Goal: Task Accomplishment & Management: Complete application form

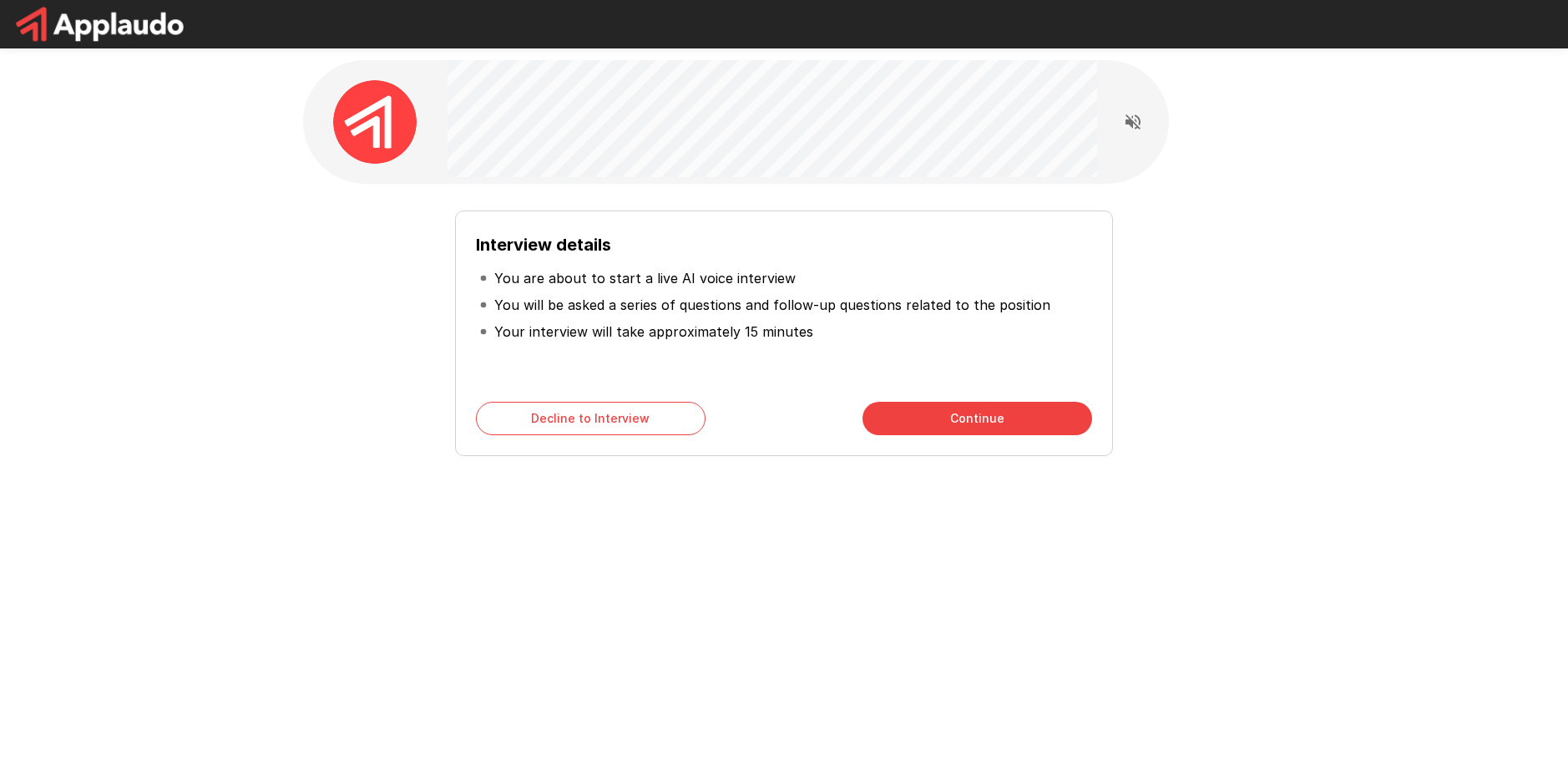
click at [932, 413] on button "Continue" at bounding box center [977, 419] width 230 height 34
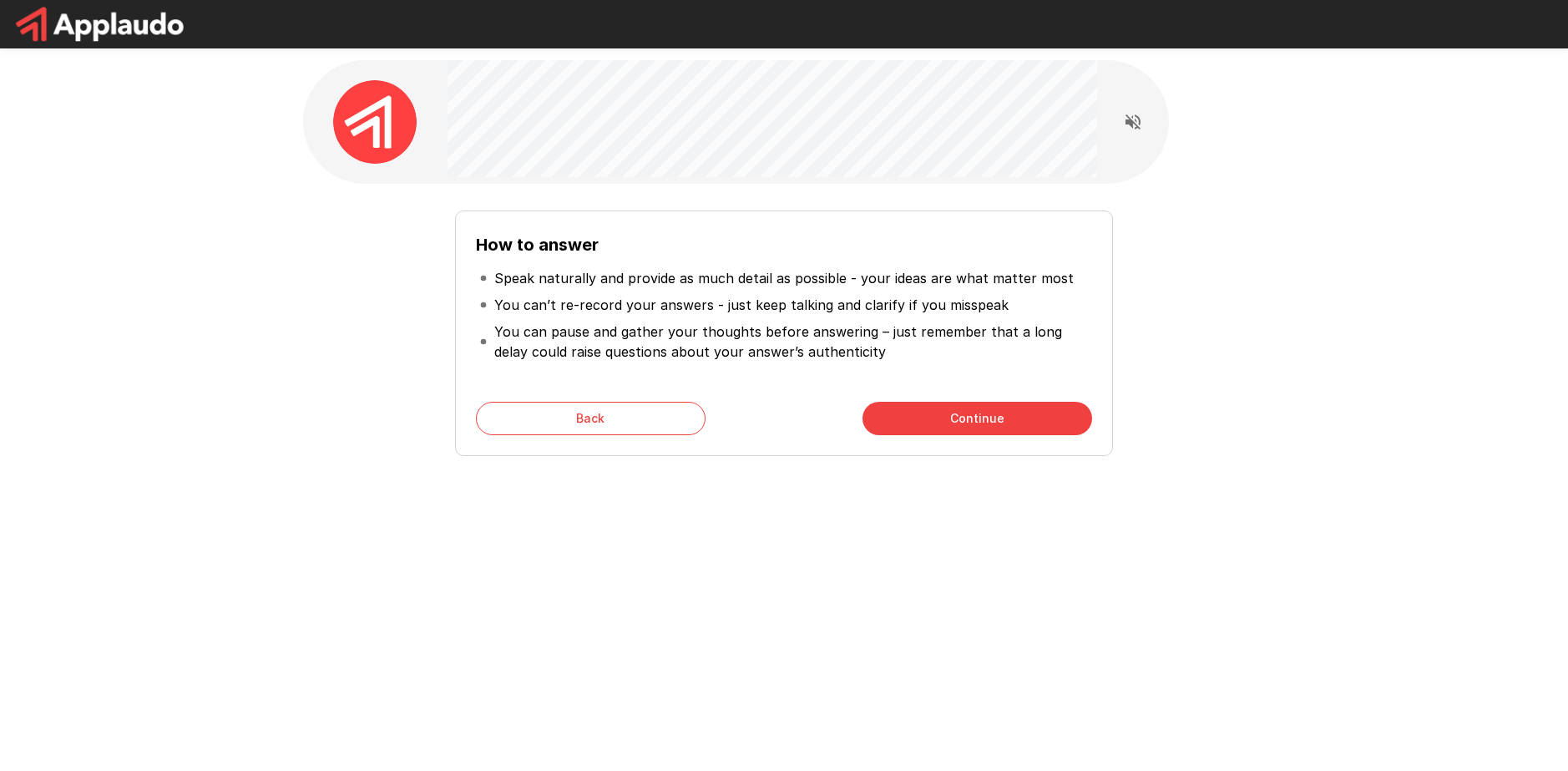
click at [925, 415] on button "Continue" at bounding box center [977, 419] width 230 height 34
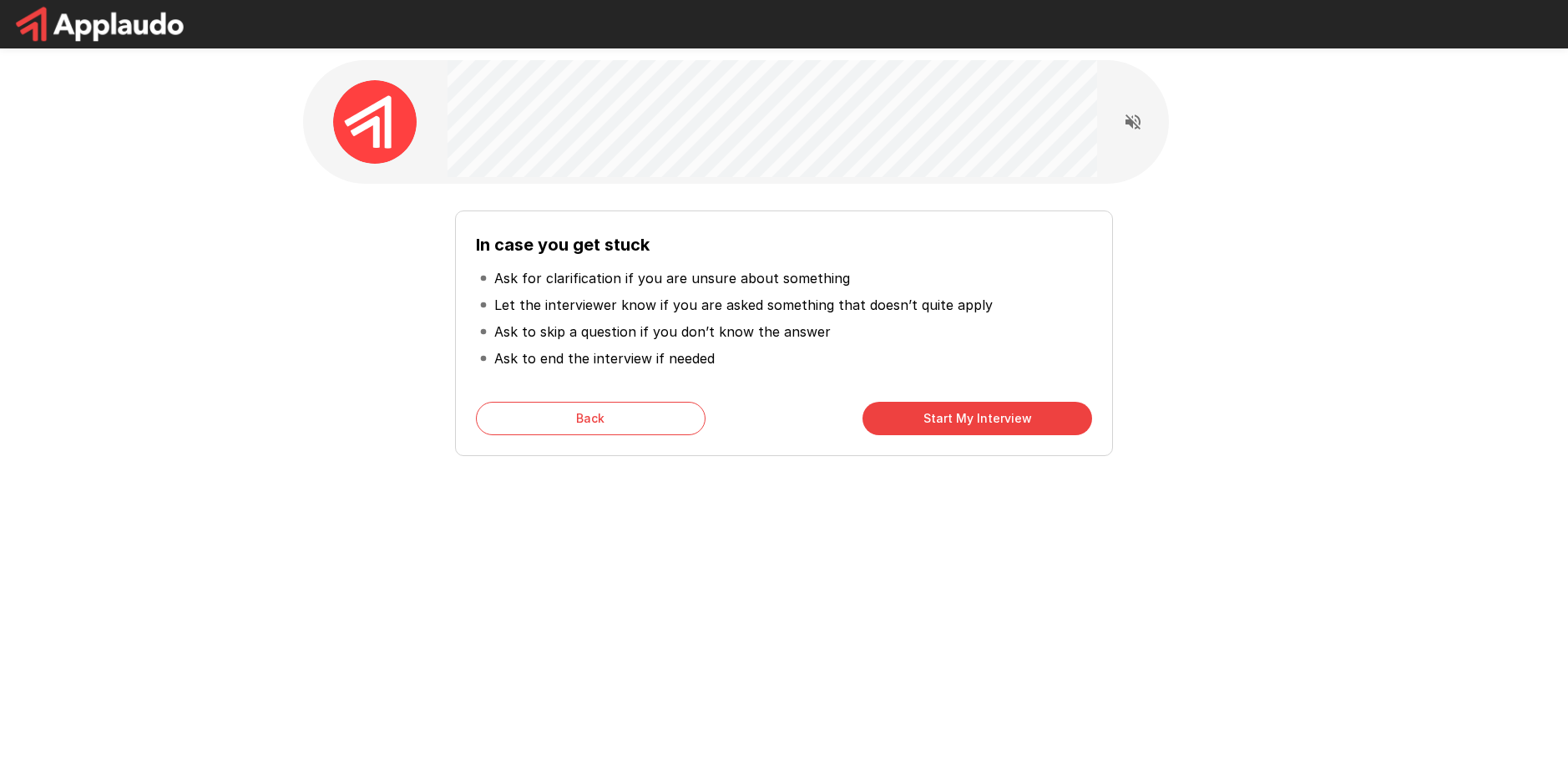
click at [921, 423] on button "Start My Interview" at bounding box center [977, 419] width 230 height 34
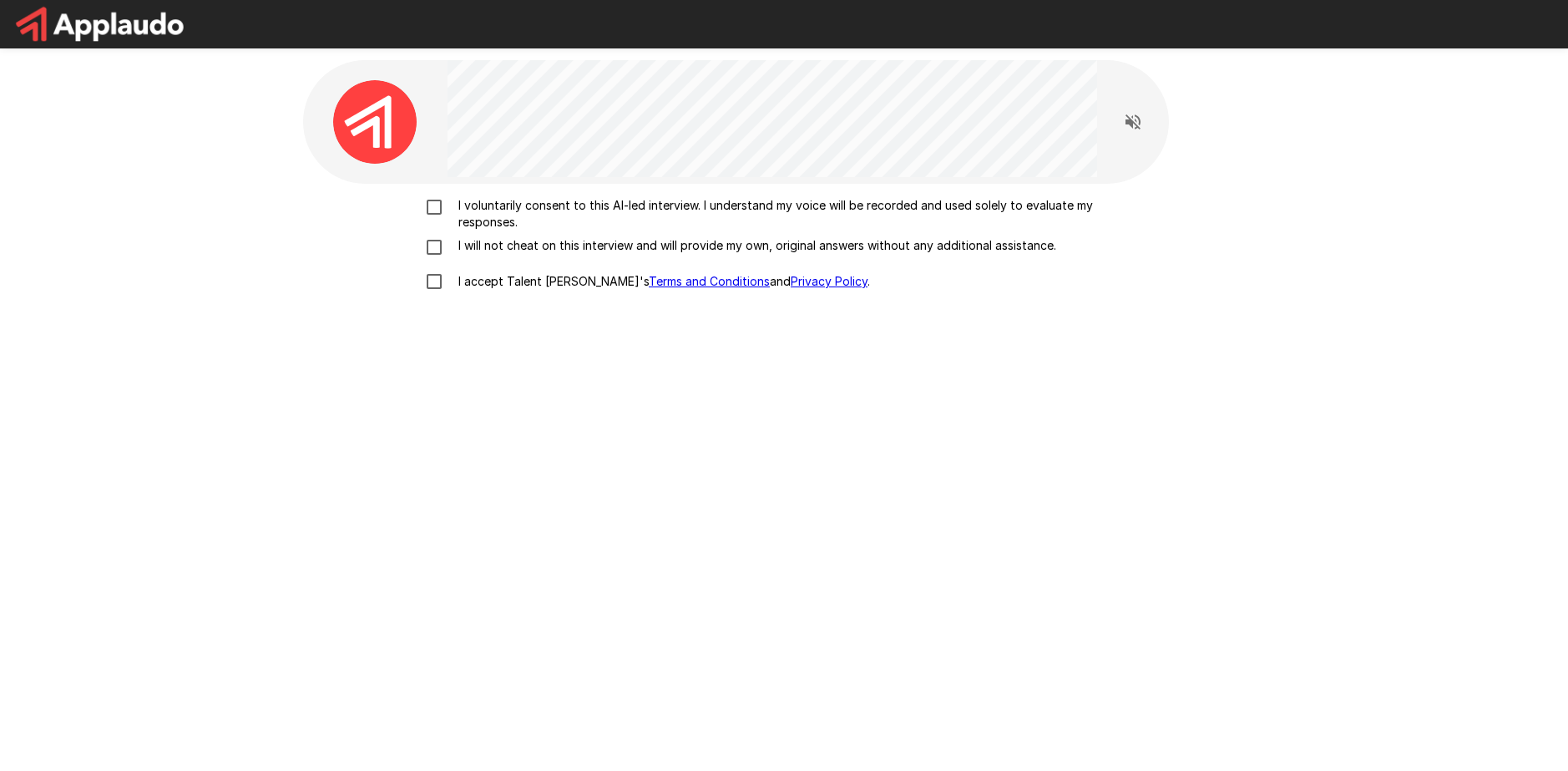
click at [530, 204] on p "I voluntarily consent to this AI-led interview. I understand my voice will be r…" at bounding box center [801, 214] width 700 height 34
click at [514, 236] on div "I voluntarily consent to this AI-led interview. I understand my voice will be r…" at bounding box center [784, 247] width 948 height 102
click at [513, 246] on p "I will not cheat on this interview and will provide my own, original answers wi…" at bounding box center [754, 246] width 605 height 17
click at [506, 276] on p "I accept Talent Llama's Terms and Conditions and Privacy Policy ." at bounding box center [660, 281] width 418 height 17
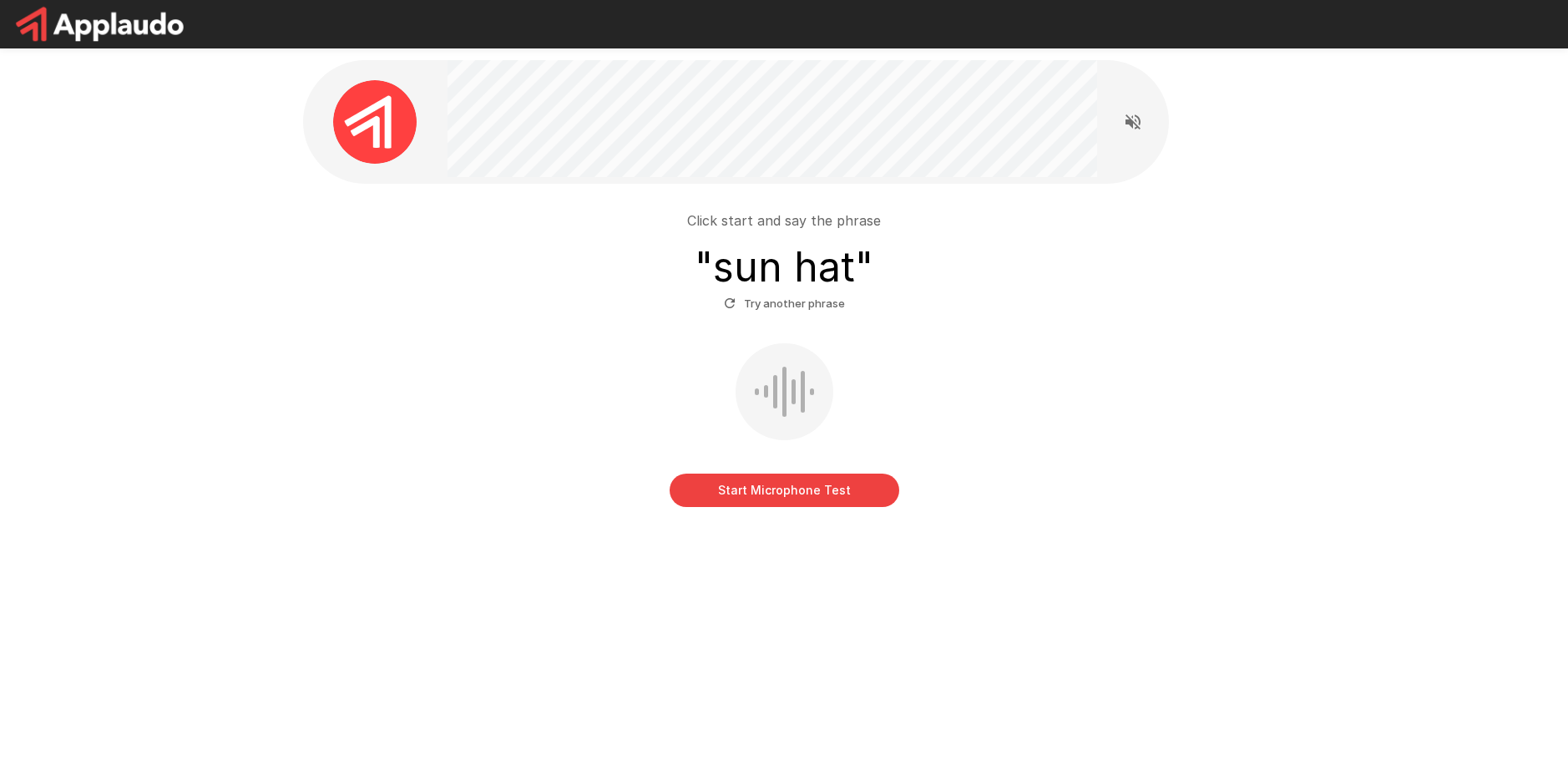
click at [792, 492] on button "Start Microphone Test" at bounding box center [784, 491] width 230 height 34
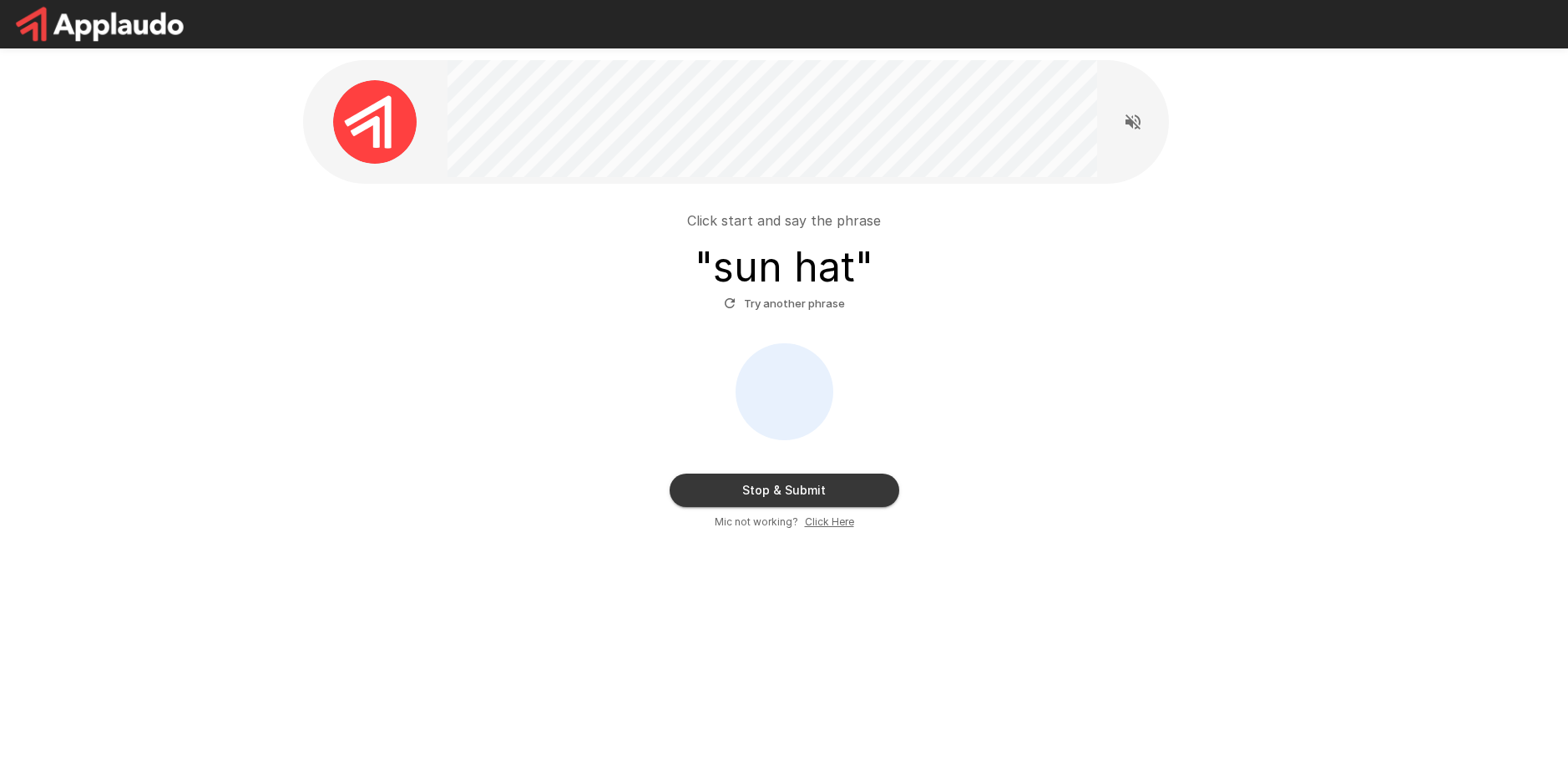
click at [823, 476] on button "Stop & Submit" at bounding box center [784, 491] width 230 height 34
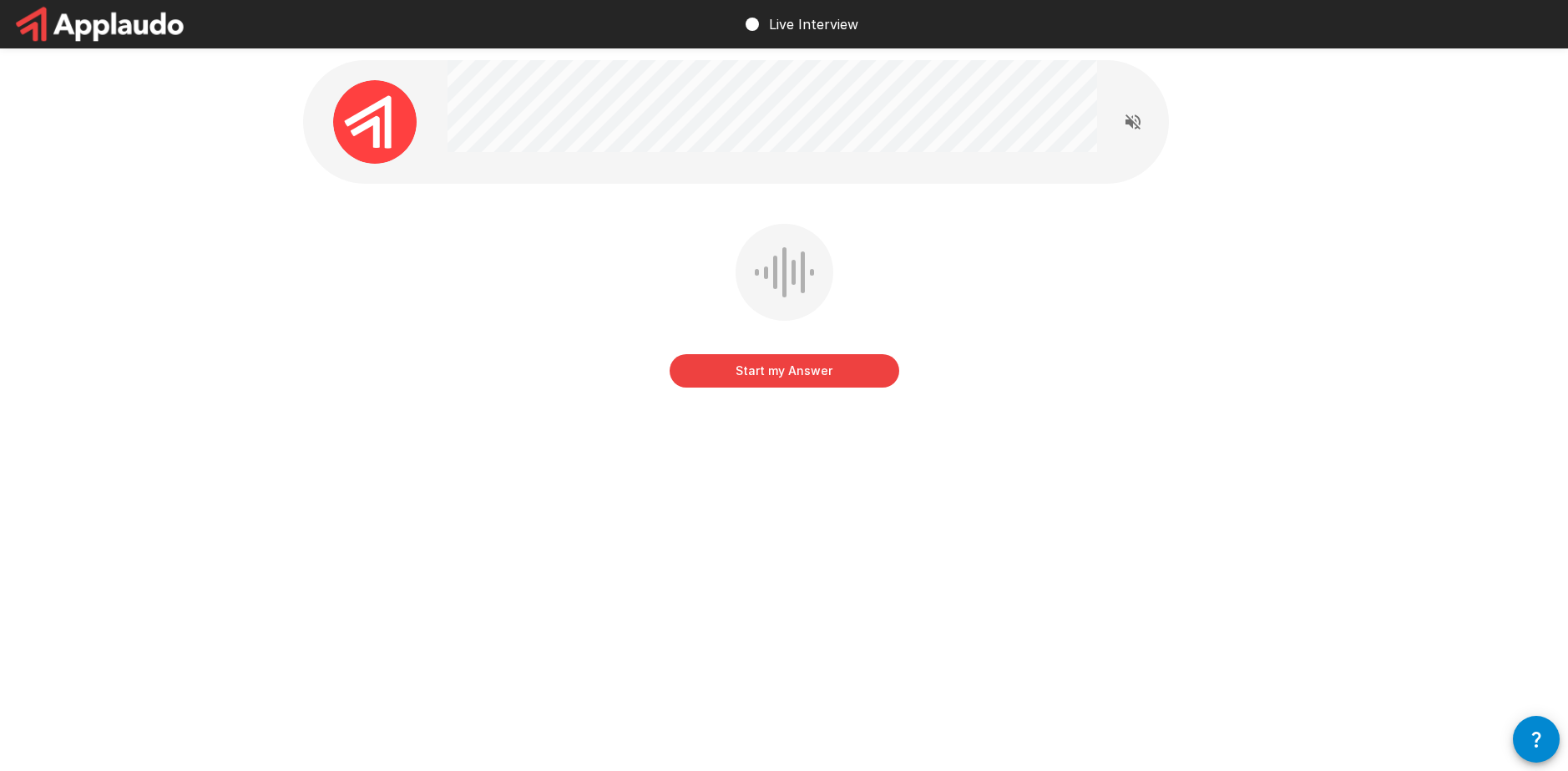
click at [374, 139] on img at bounding box center [375, 122] width 84 height 84
click at [850, 373] on button "Start my Answer" at bounding box center [784, 371] width 230 height 34
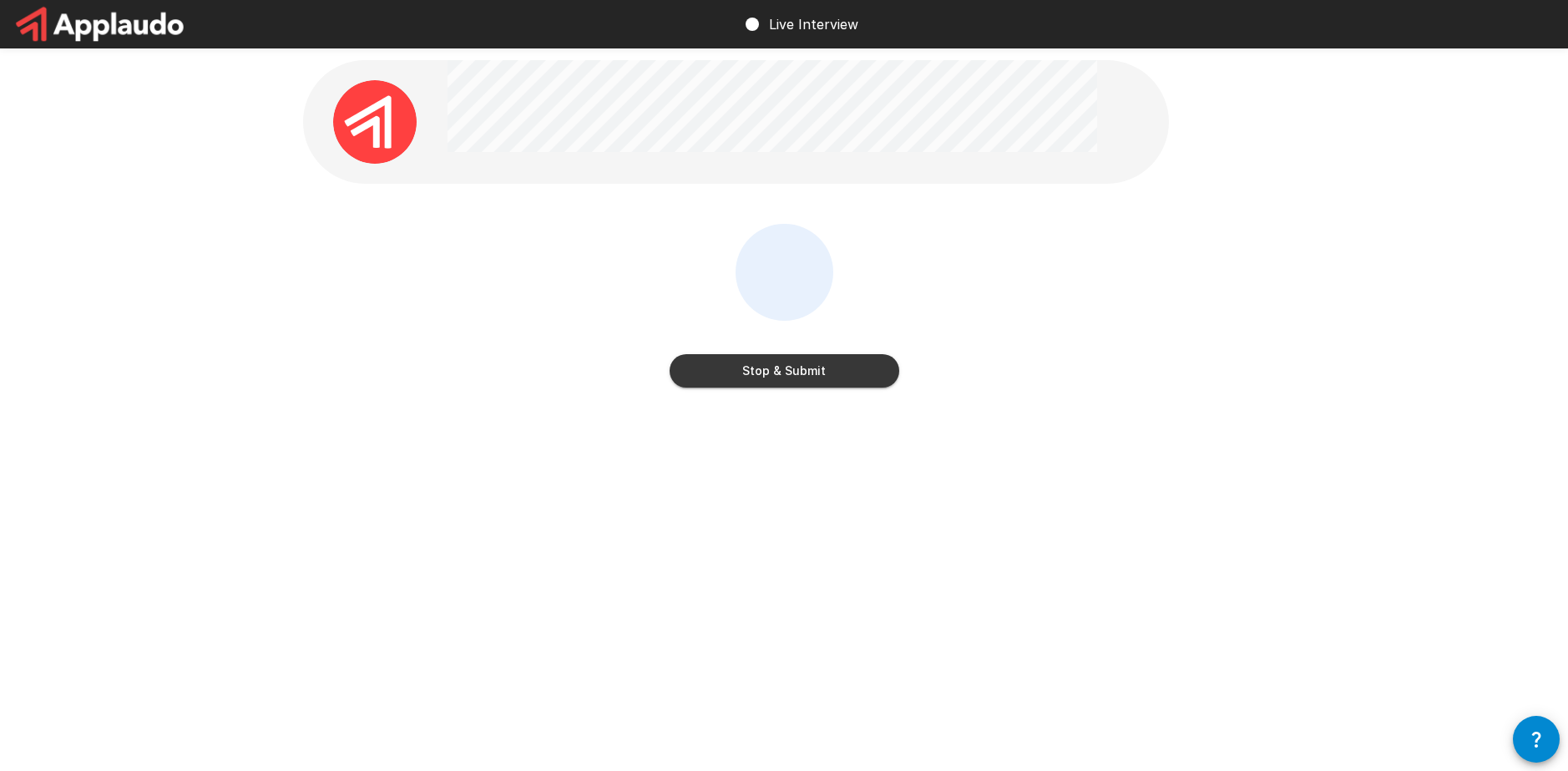
click at [853, 361] on button "Stop & Submit" at bounding box center [784, 371] width 230 height 34
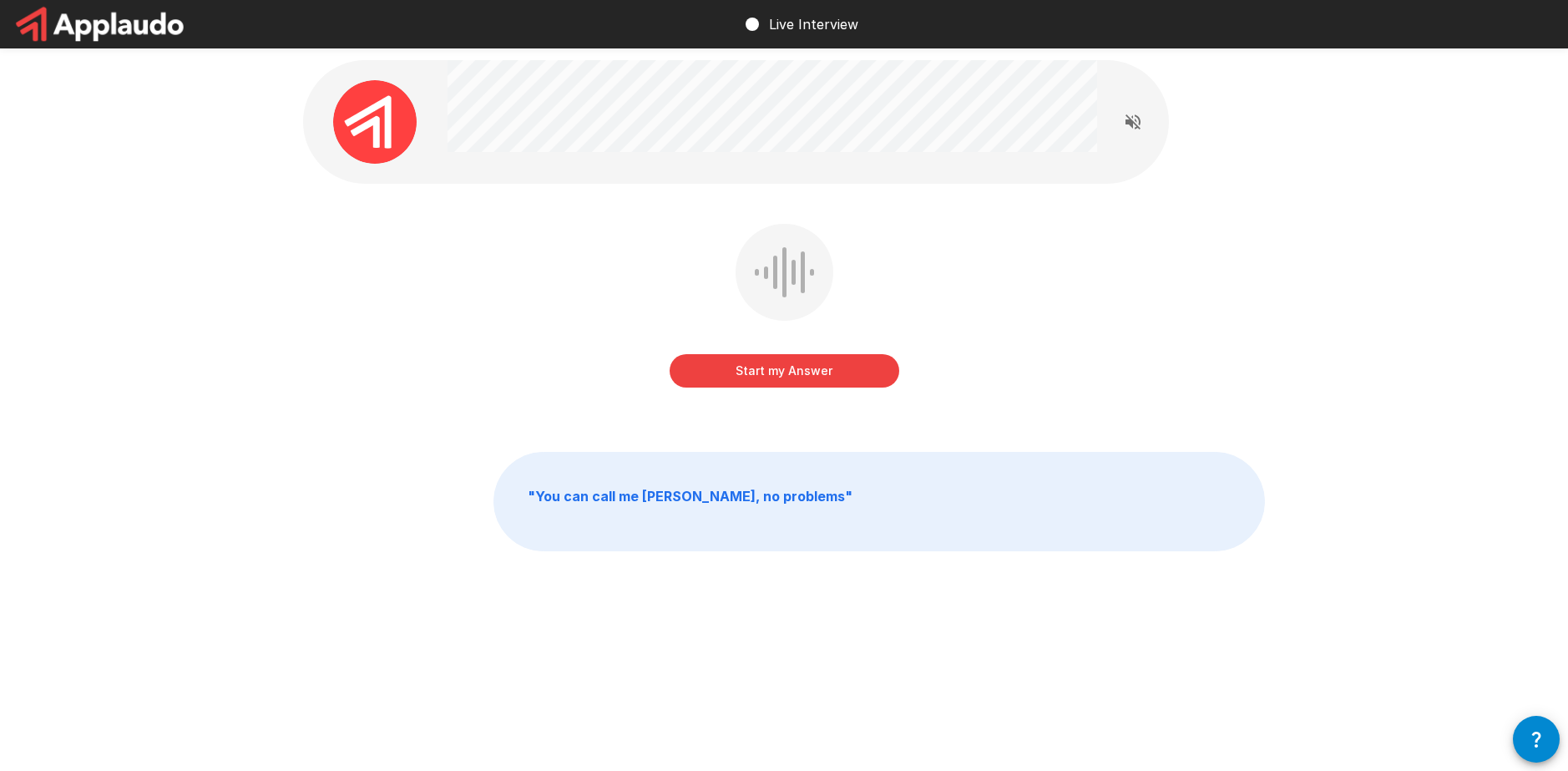
click at [770, 361] on button "Start my Answer" at bounding box center [784, 371] width 230 height 34
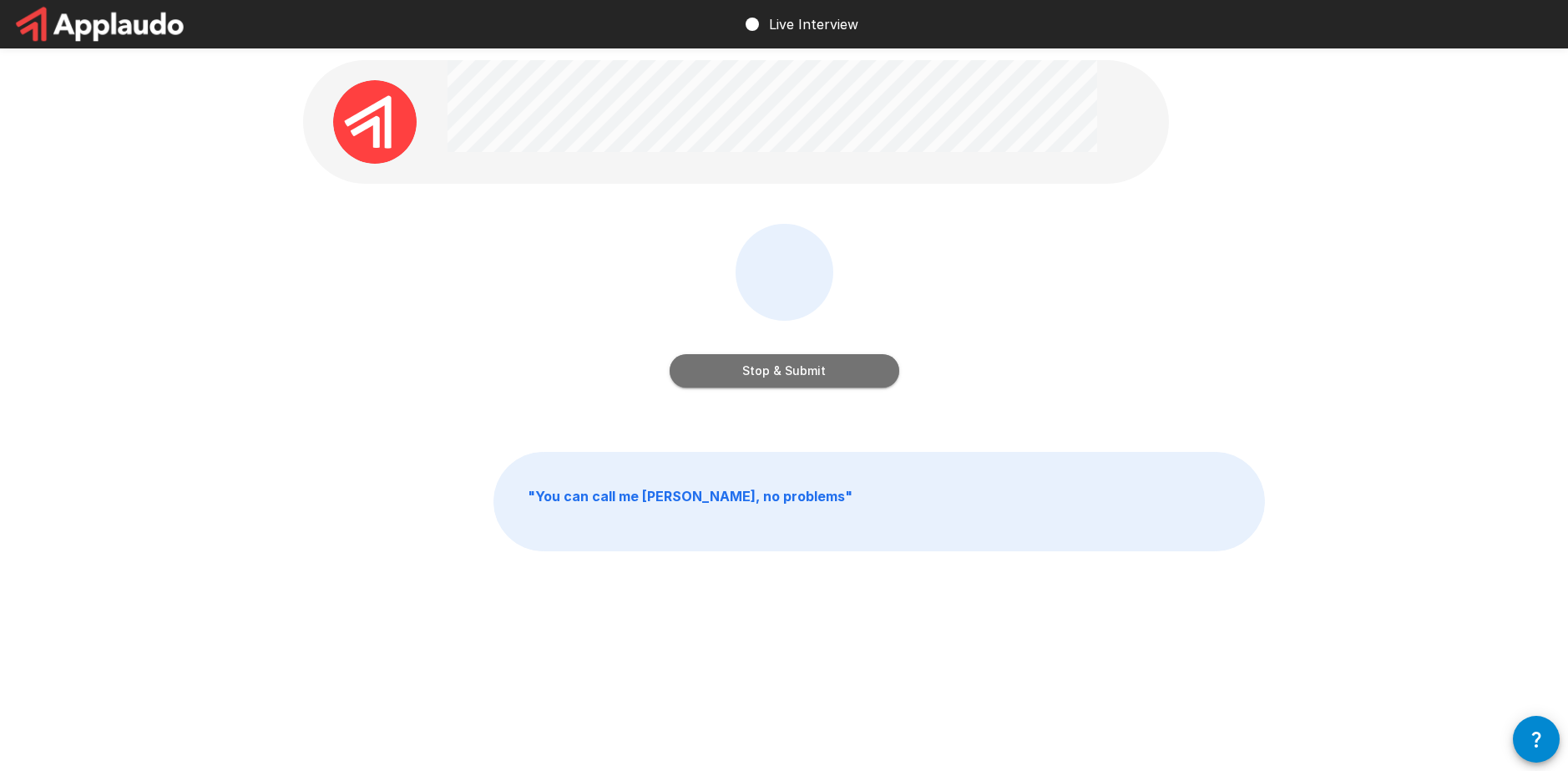
click at [838, 369] on button "Stop & Submit" at bounding box center [784, 371] width 230 height 34
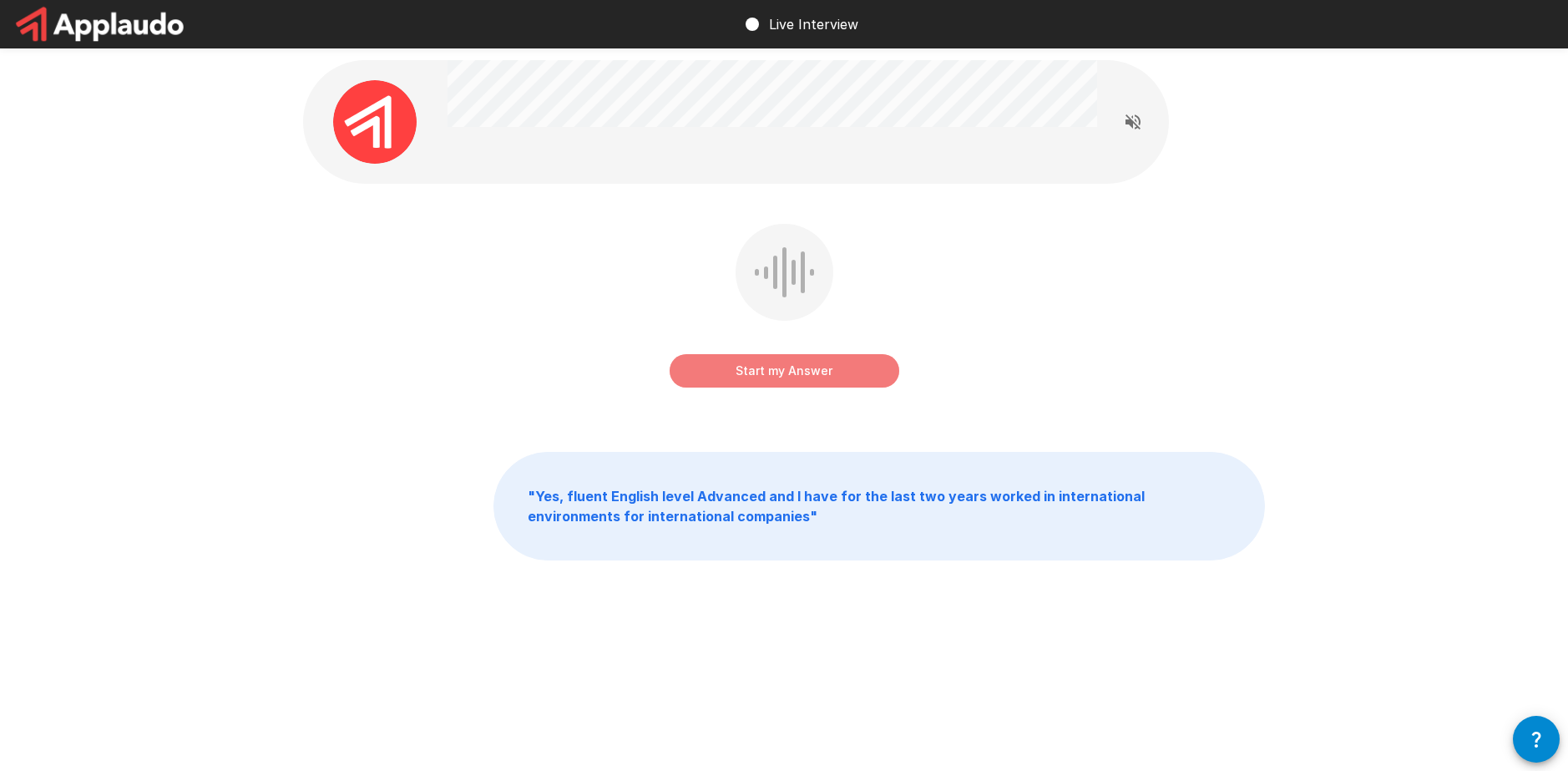
click at [798, 368] on button "Start my Answer" at bounding box center [784, 371] width 230 height 34
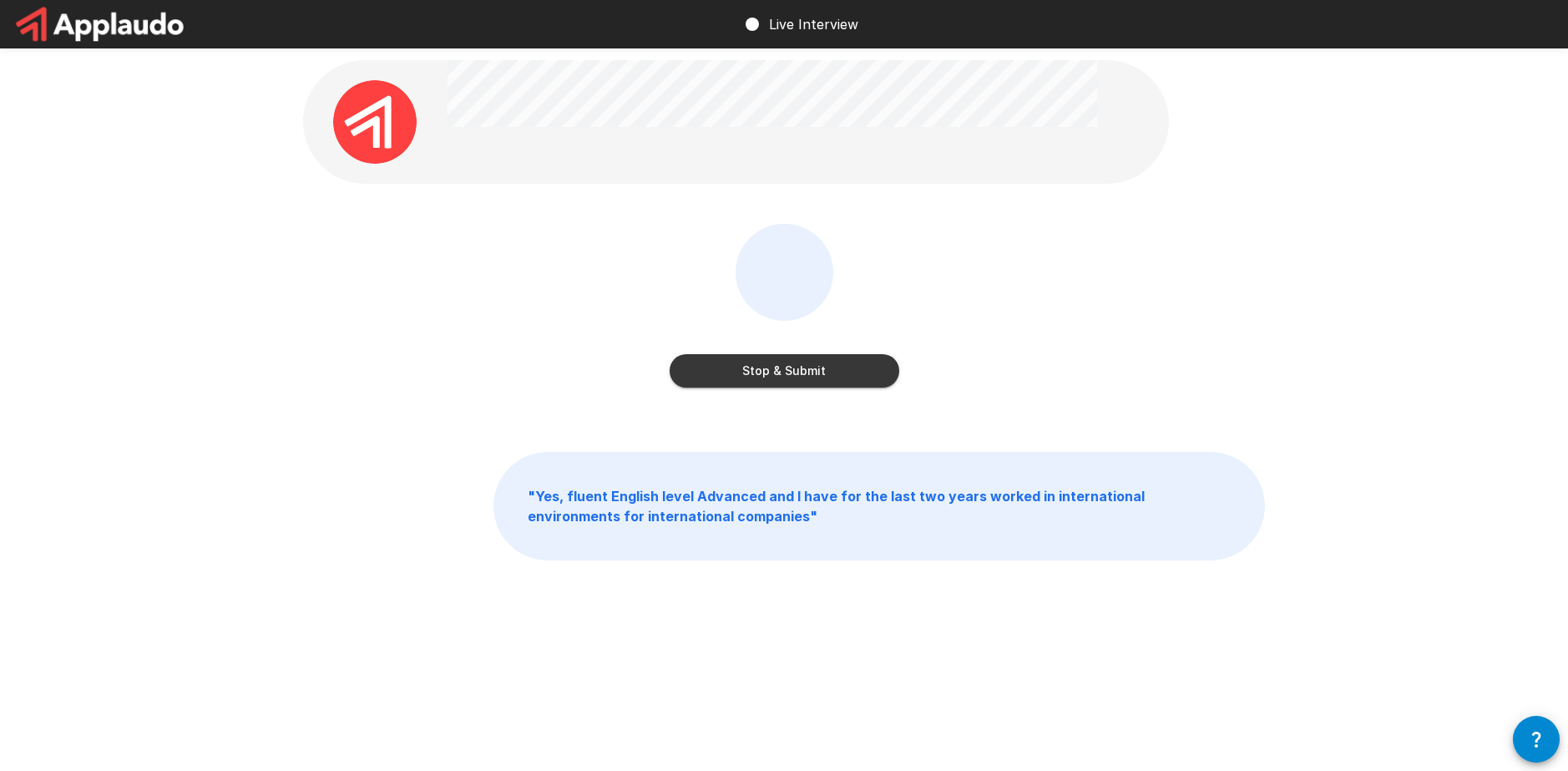
click at [806, 371] on button "Stop & Submit" at bounding box center [784, 371] width 230 height 34
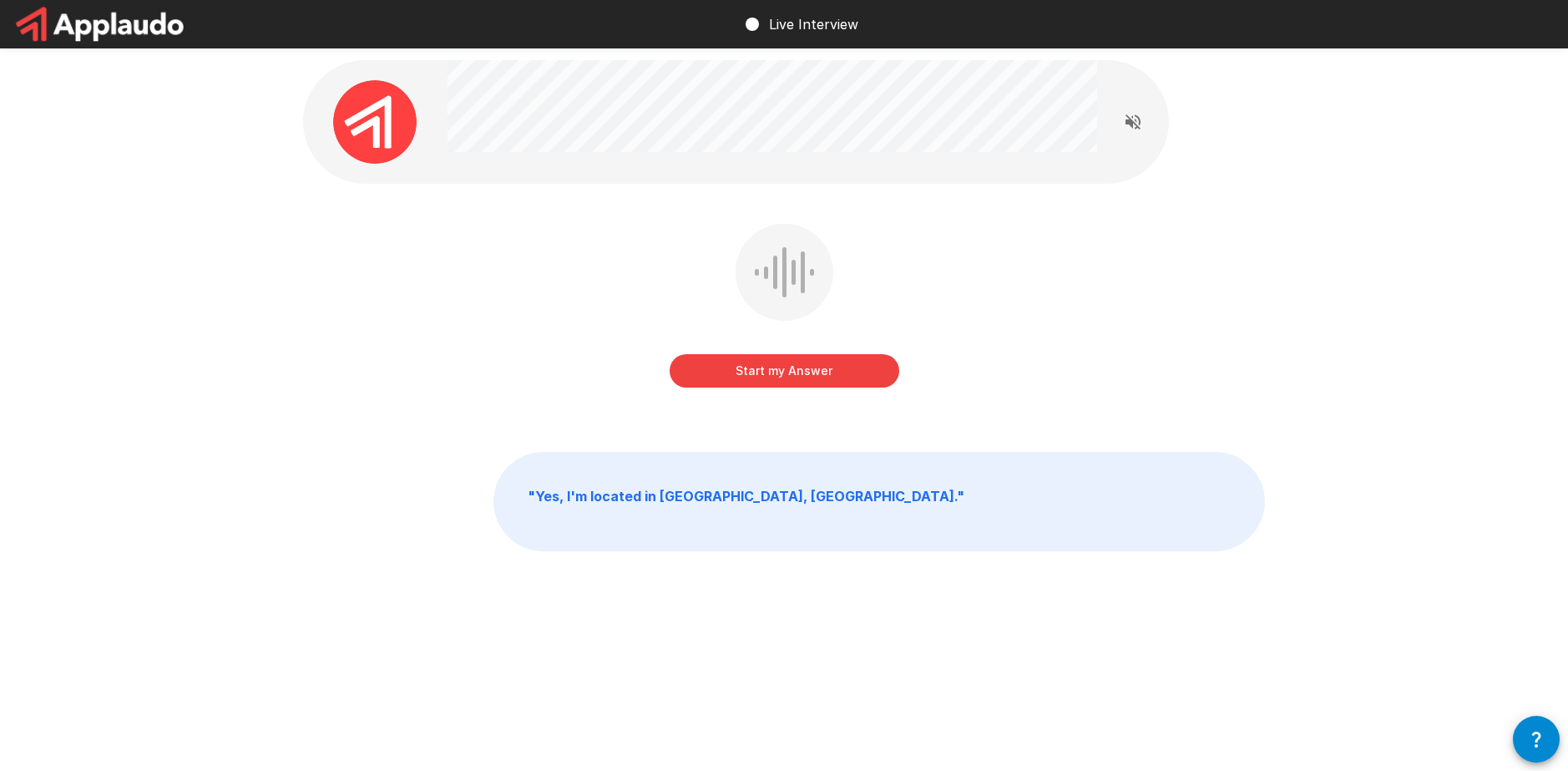
click at [743, 367] on button "Start my Answer" at bounding box center [784, 371] width 230 height 34
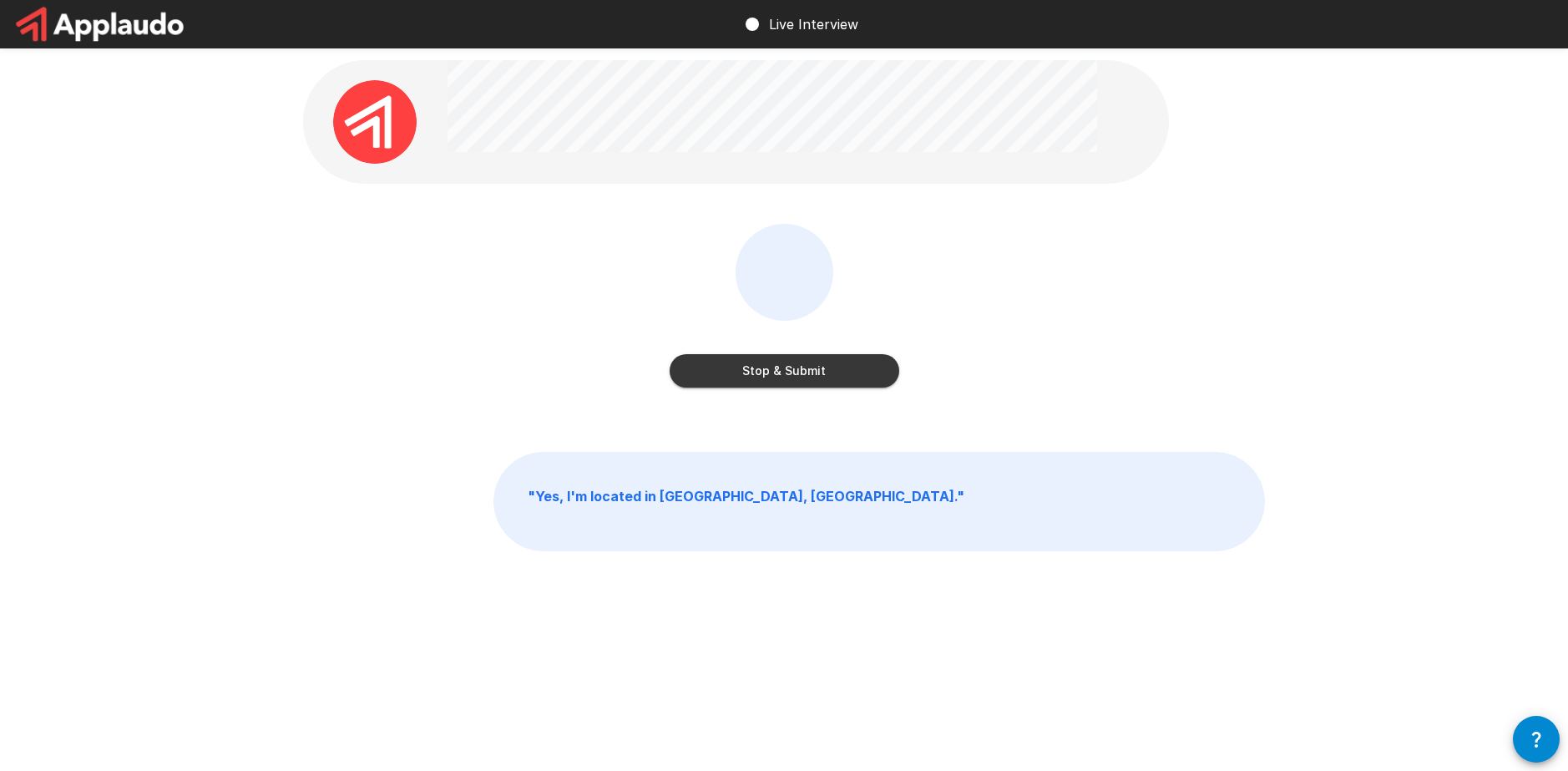
click at [759, 365] on button "Stop & Submit" at bounding box center [784, 371] width 230 height 34
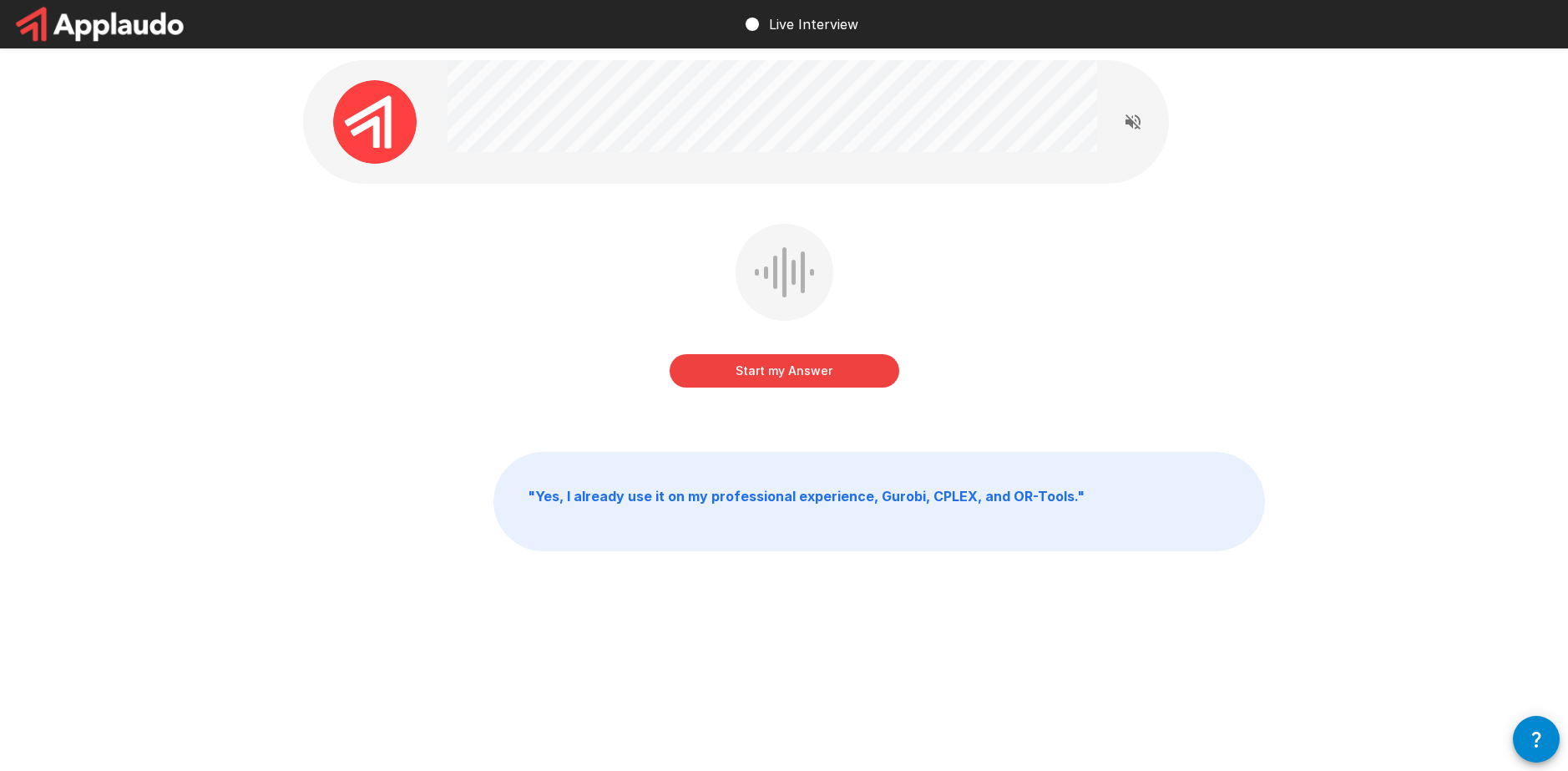
click at [766, 371] on button "Start my Answer" at bounding box center [784, 371] width 230 height 34
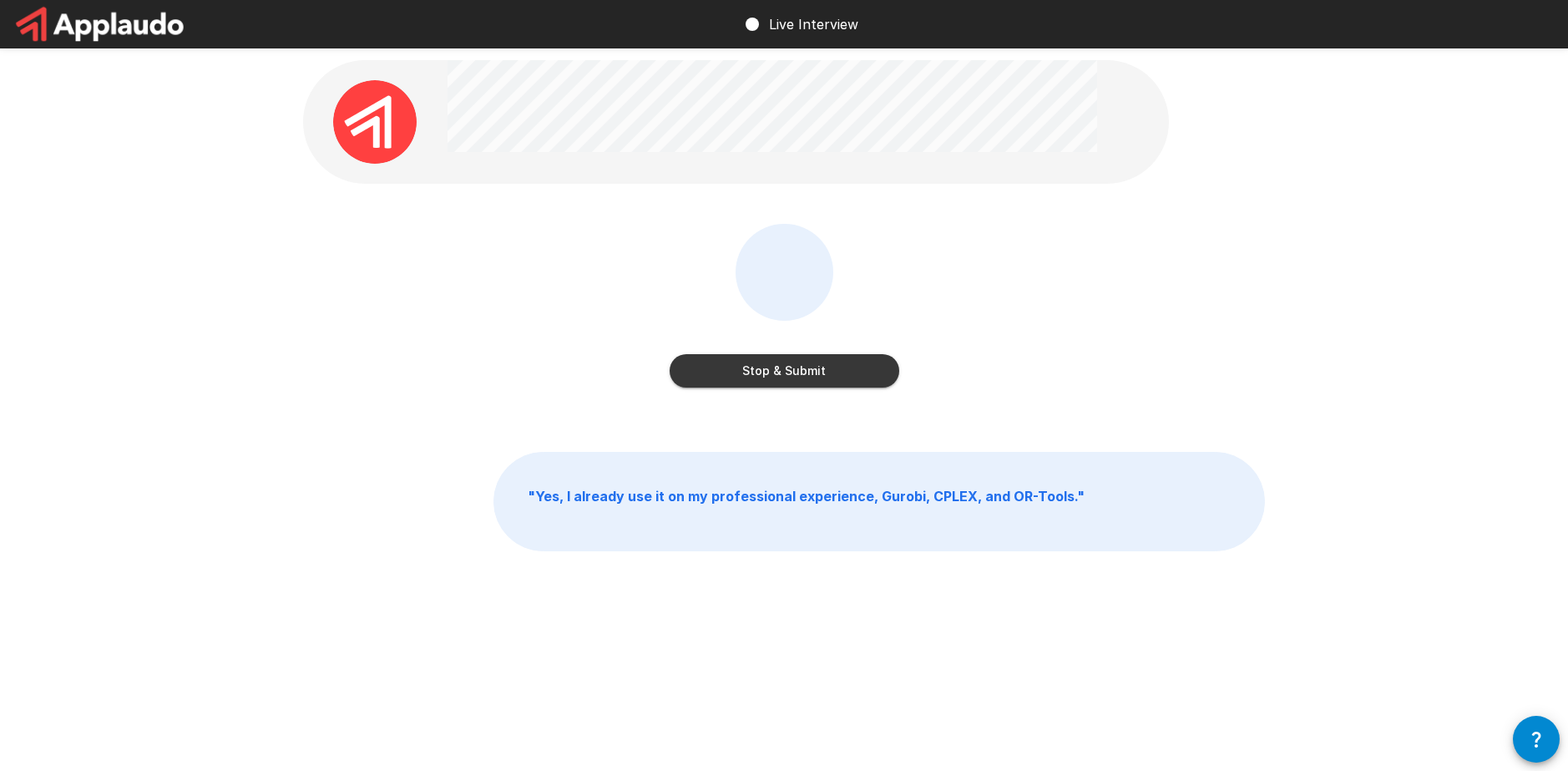
click at [784, 357] on button "Stop & Submit" at bounding box center [784, 371] width 230 height 34
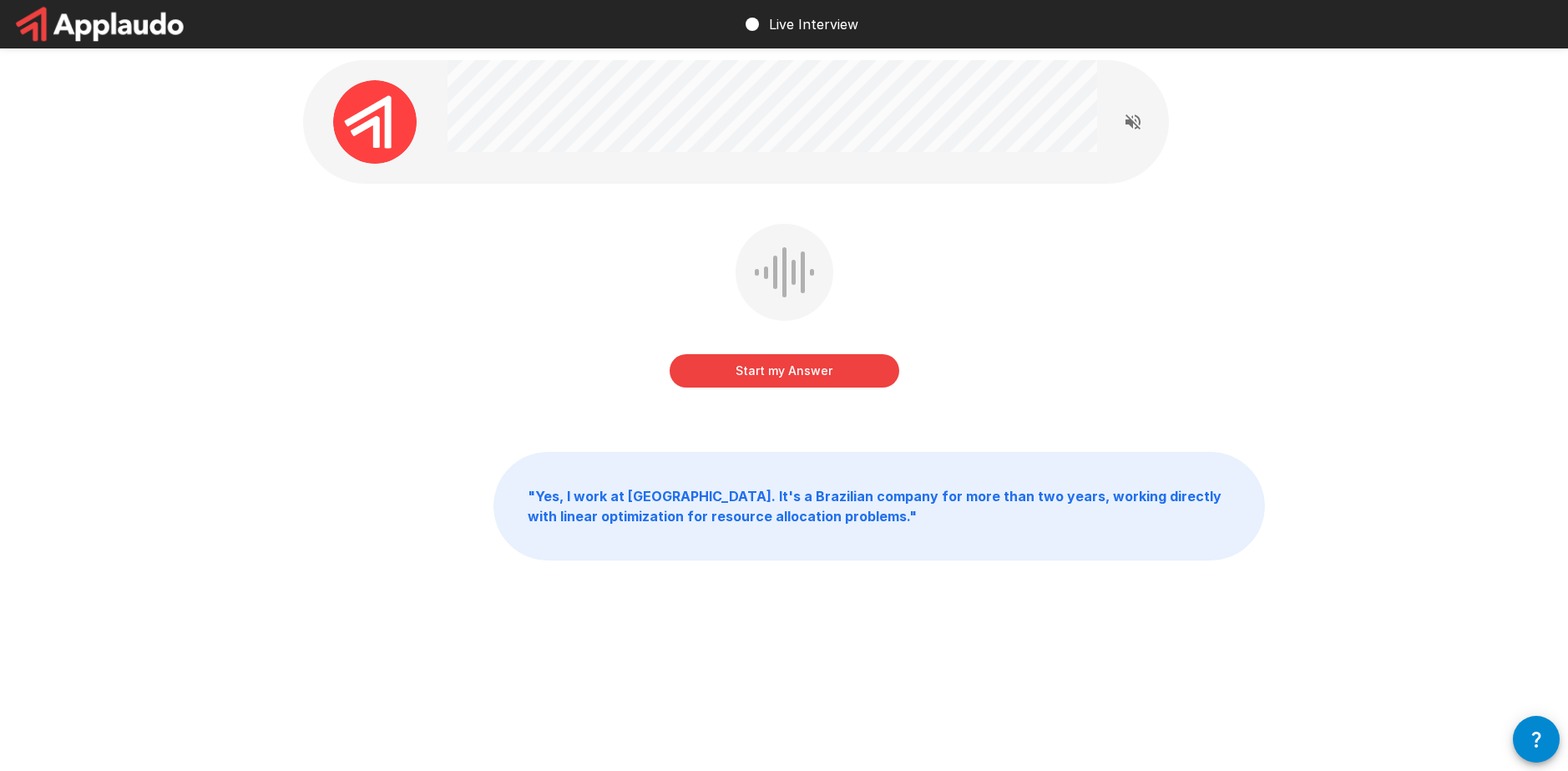
click at [741, 373] on button "Start my Answer" at bounding box center [784, 371] width 230 height 34
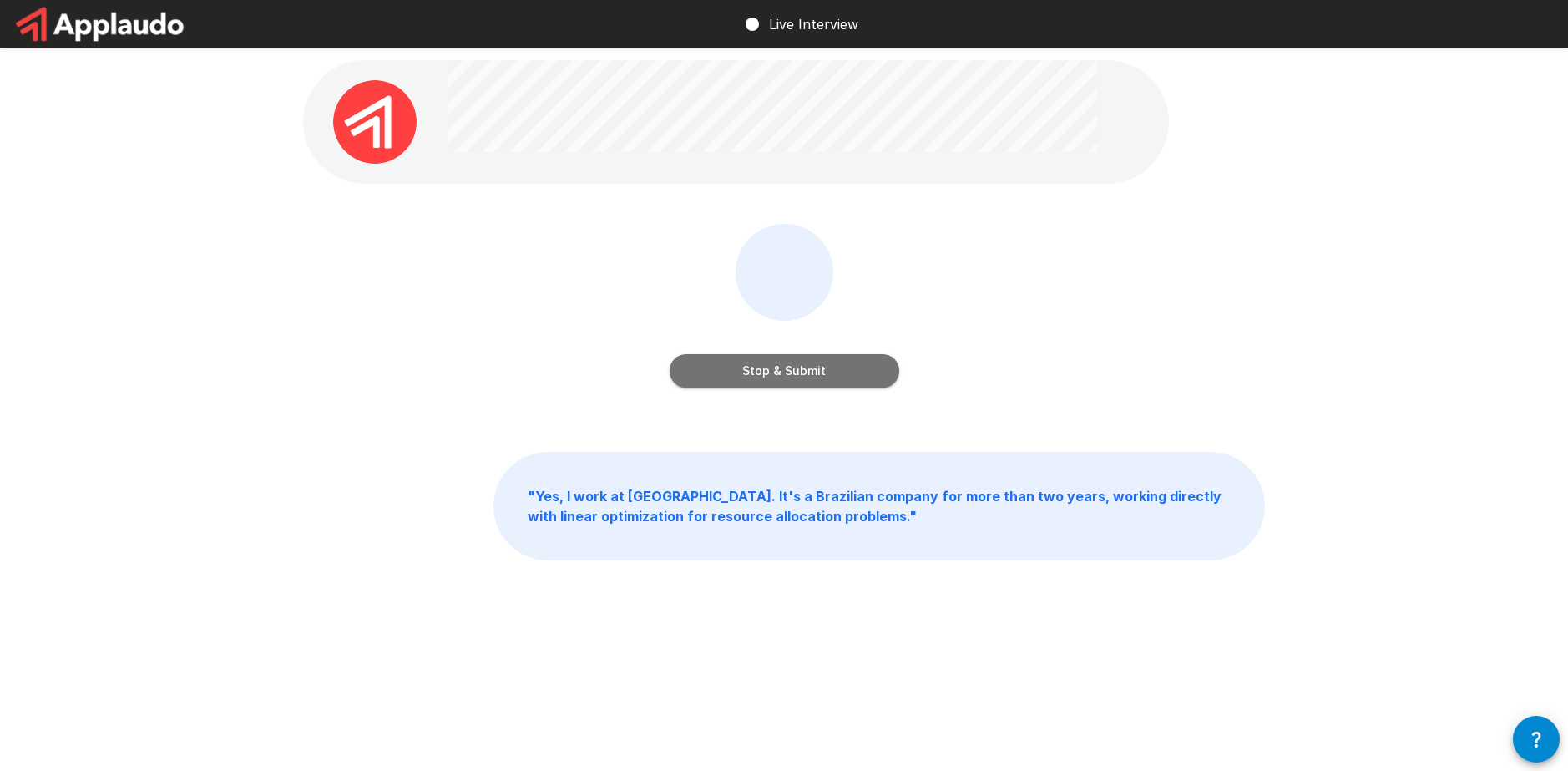
click at [806, 371] on button "Stop & Submit" at bounding box center [784, 371] width 230 height 34
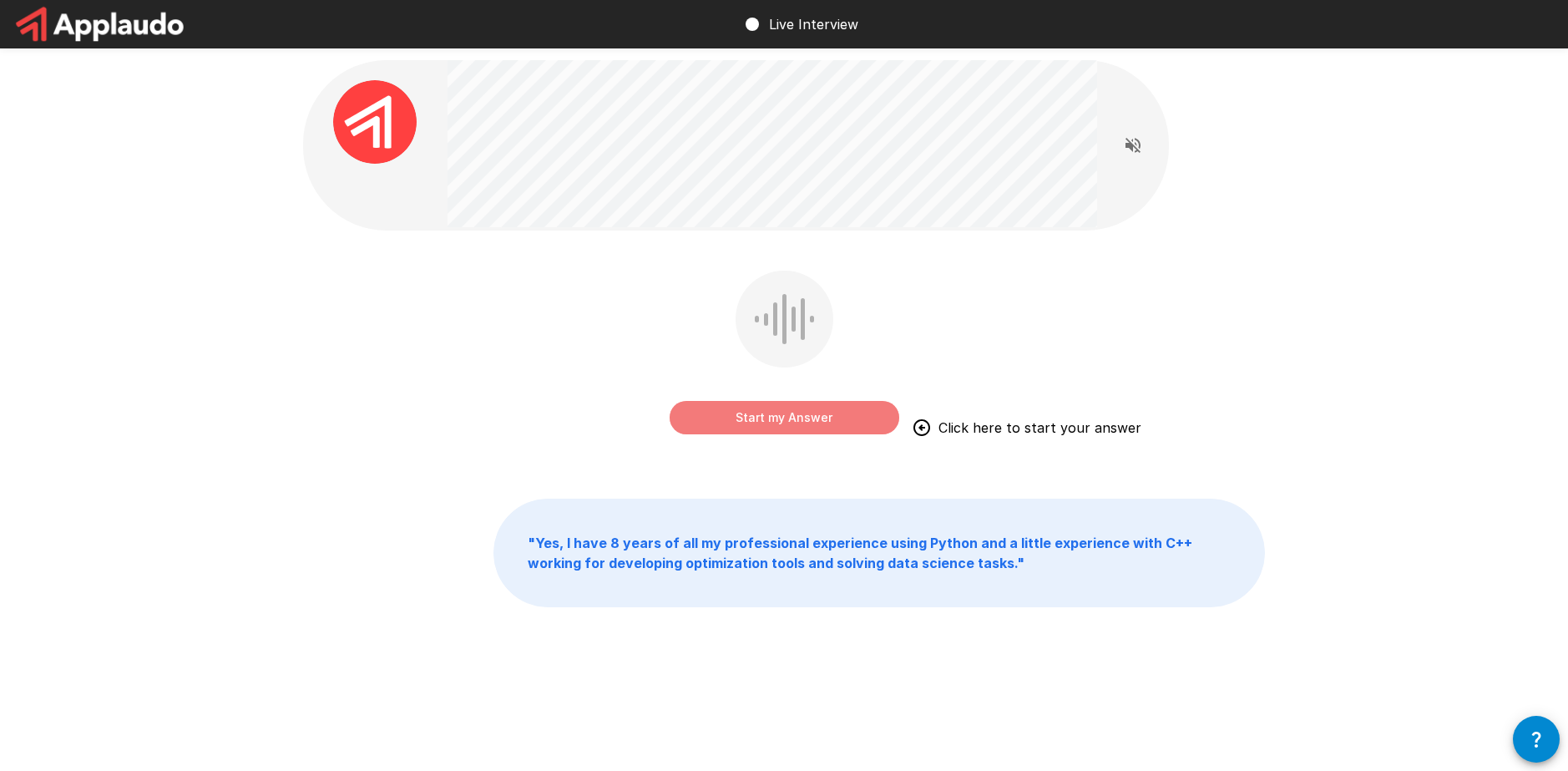
click at [730, 411] on button "Start my Answer" at bounding box center [784, 418] width 230 height 34
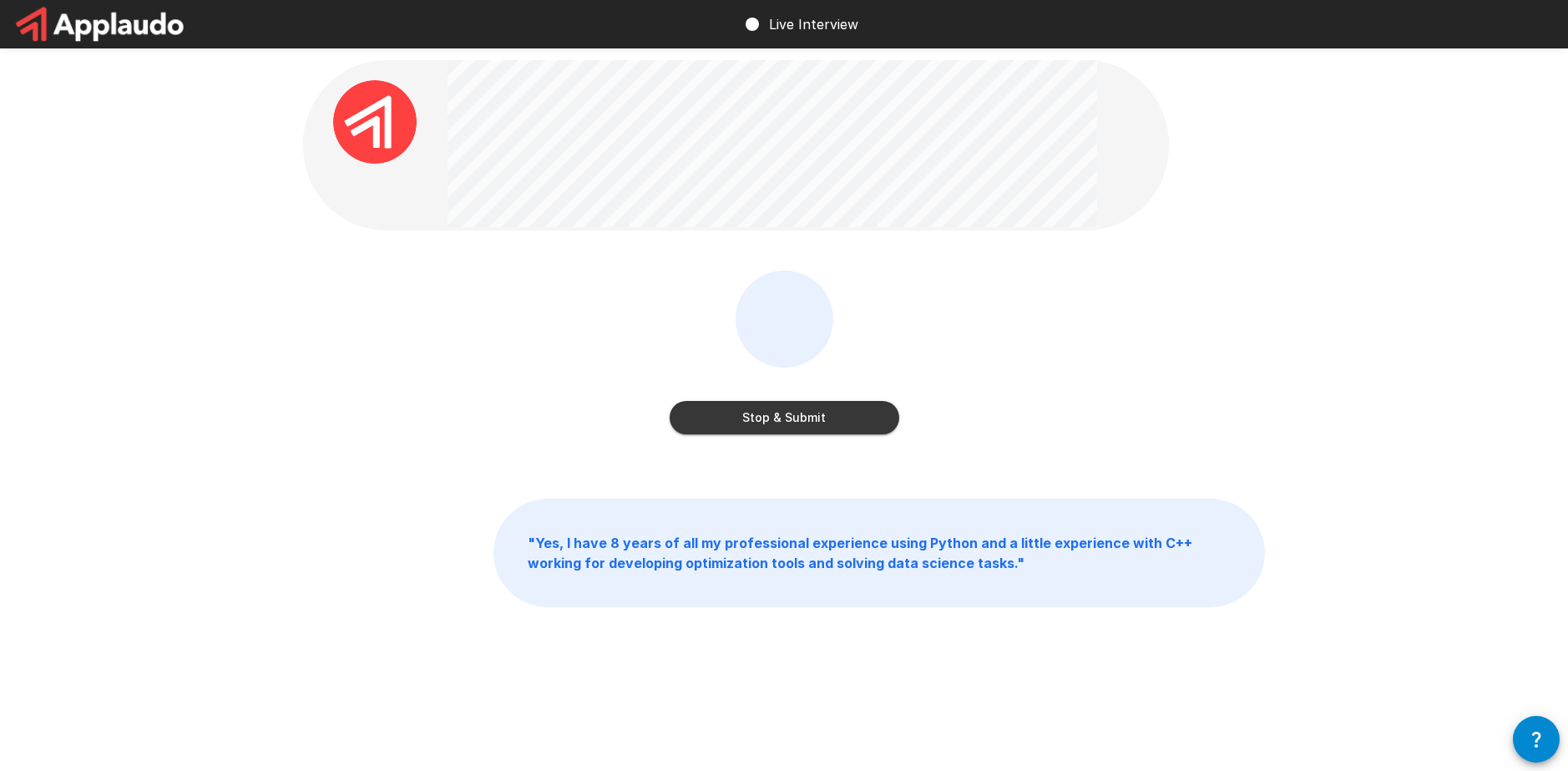
click at [789, 423] on button "Stop & Submit" at bounding box center [784, 418] width 230 height 34
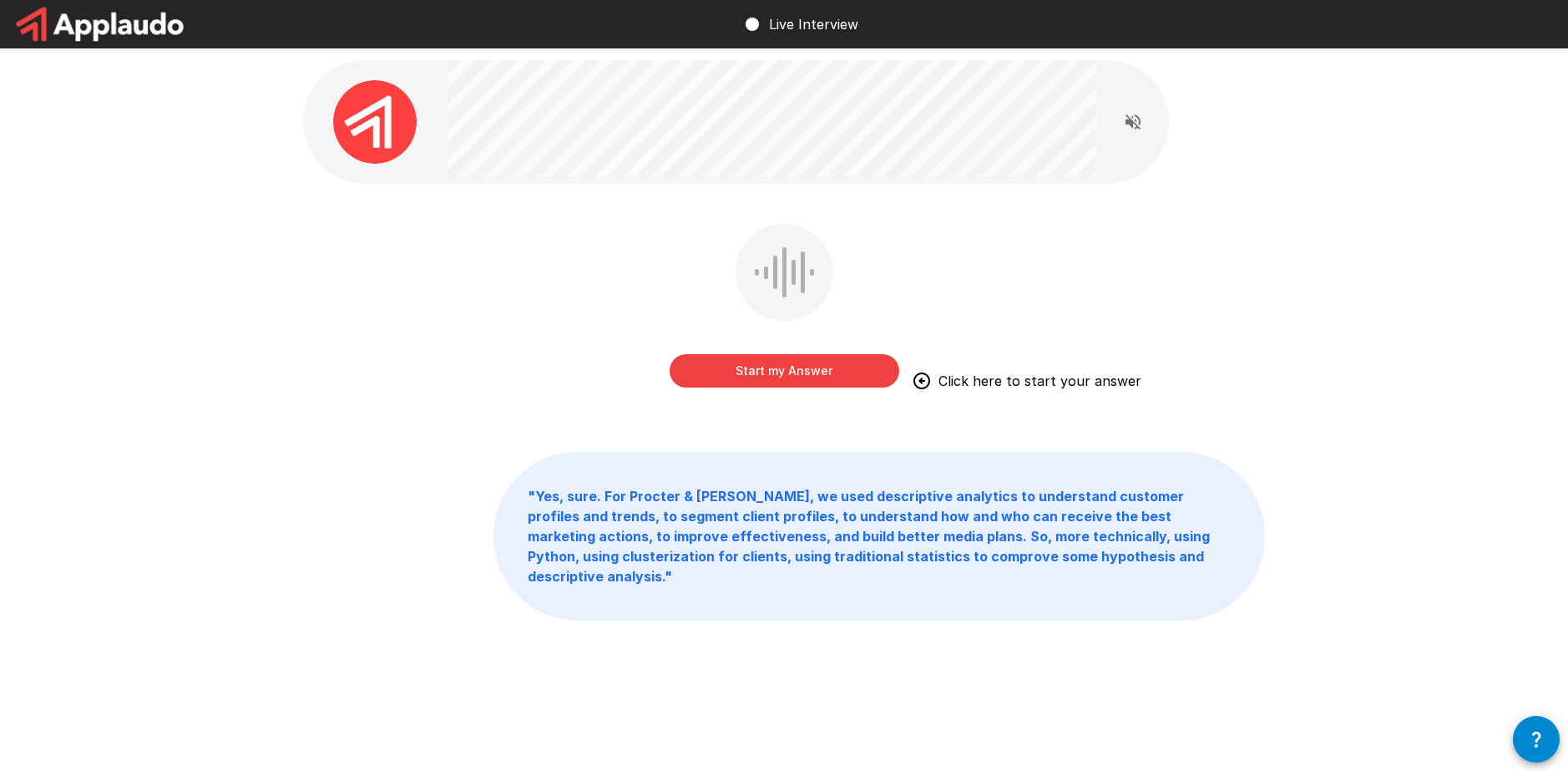
click at [771, 379] on button "Start my Answer" at bounding box center [784, 371] width 230 height 34
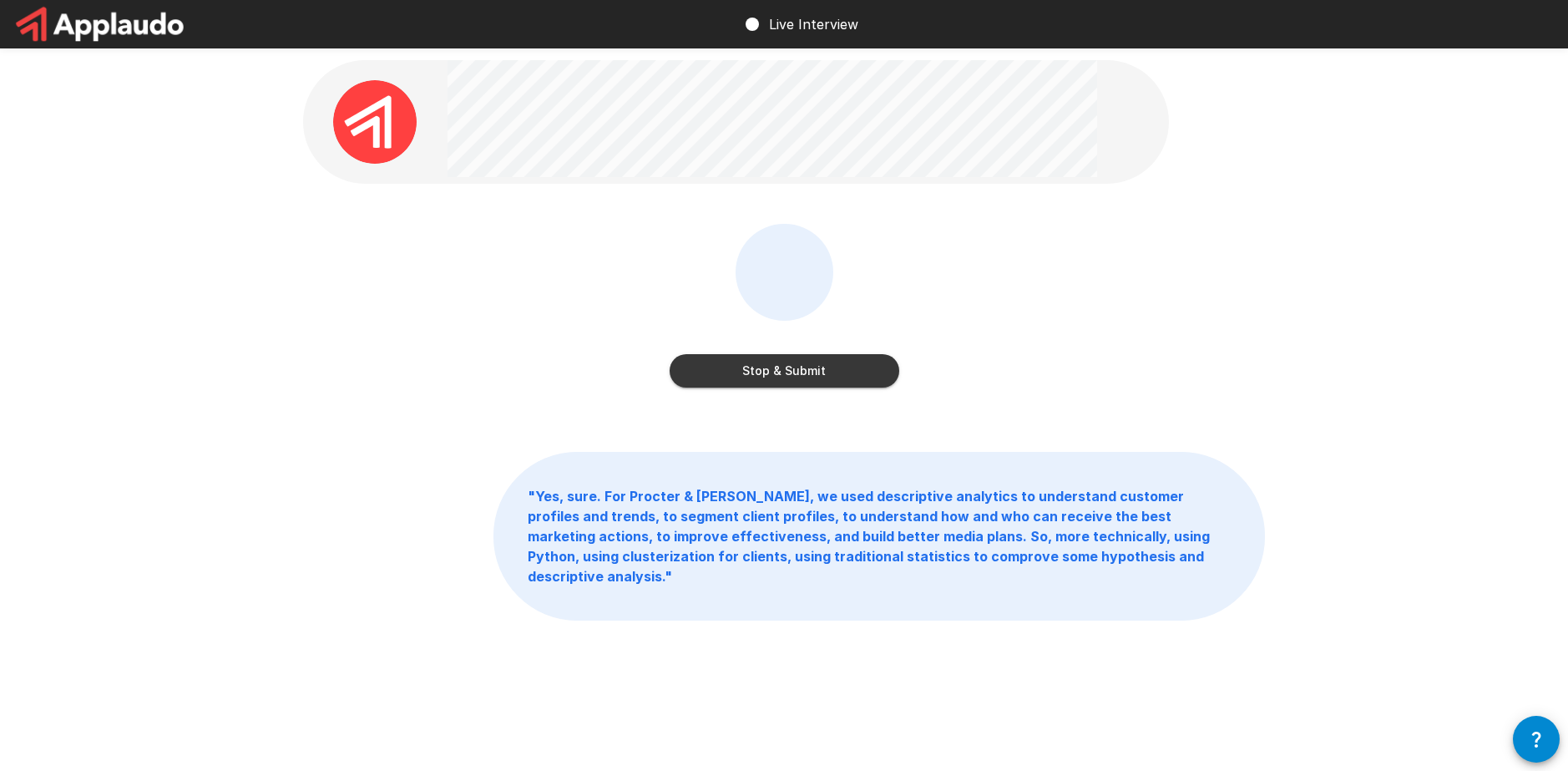
click at [773, 369] on button "Stop & Submit" at bounding box center [784, 371] width 230 height 34
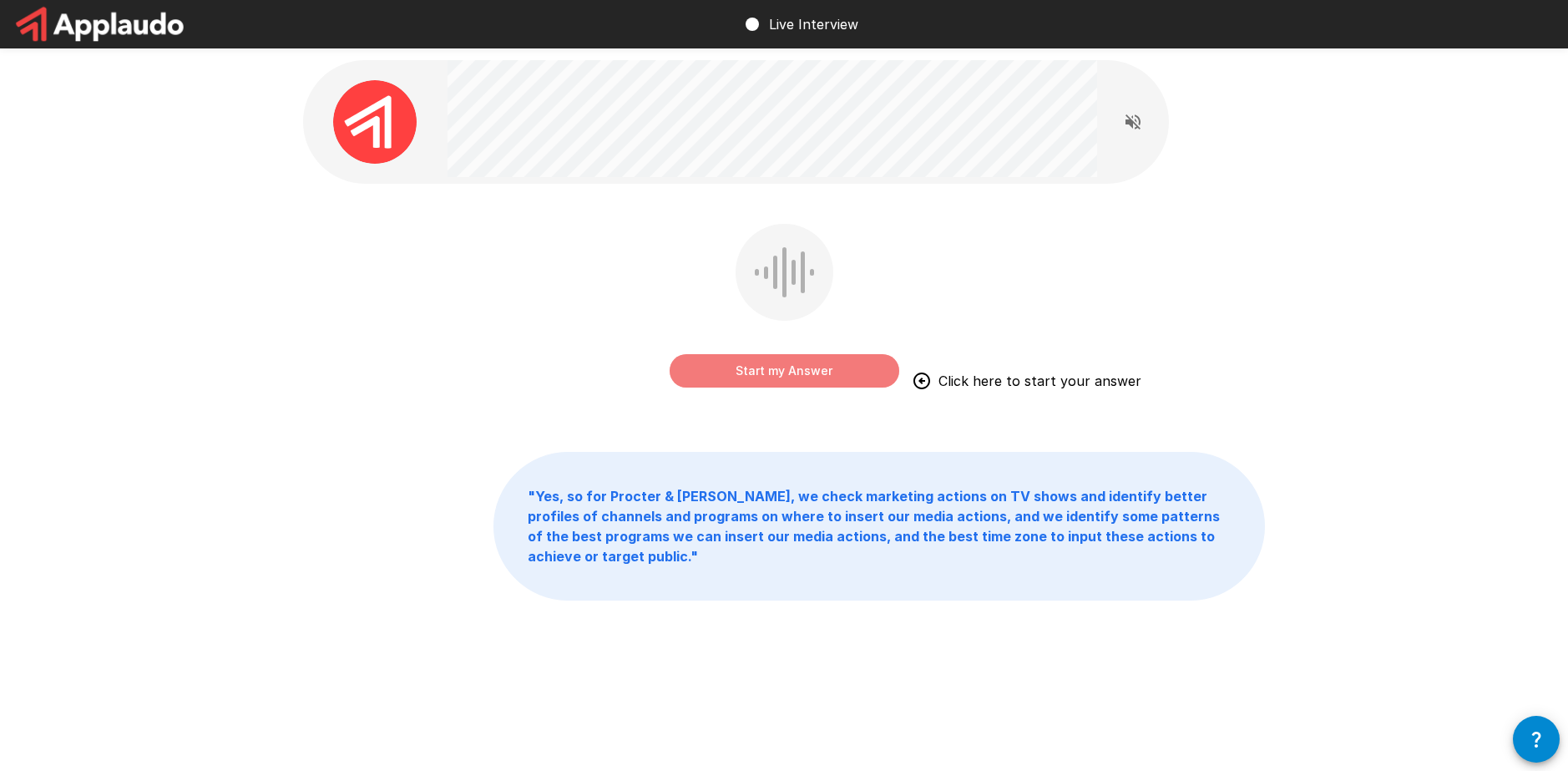
click at [876, 367] on button "Start my Answer" at bounding box center [784, 371] width 230 height 34
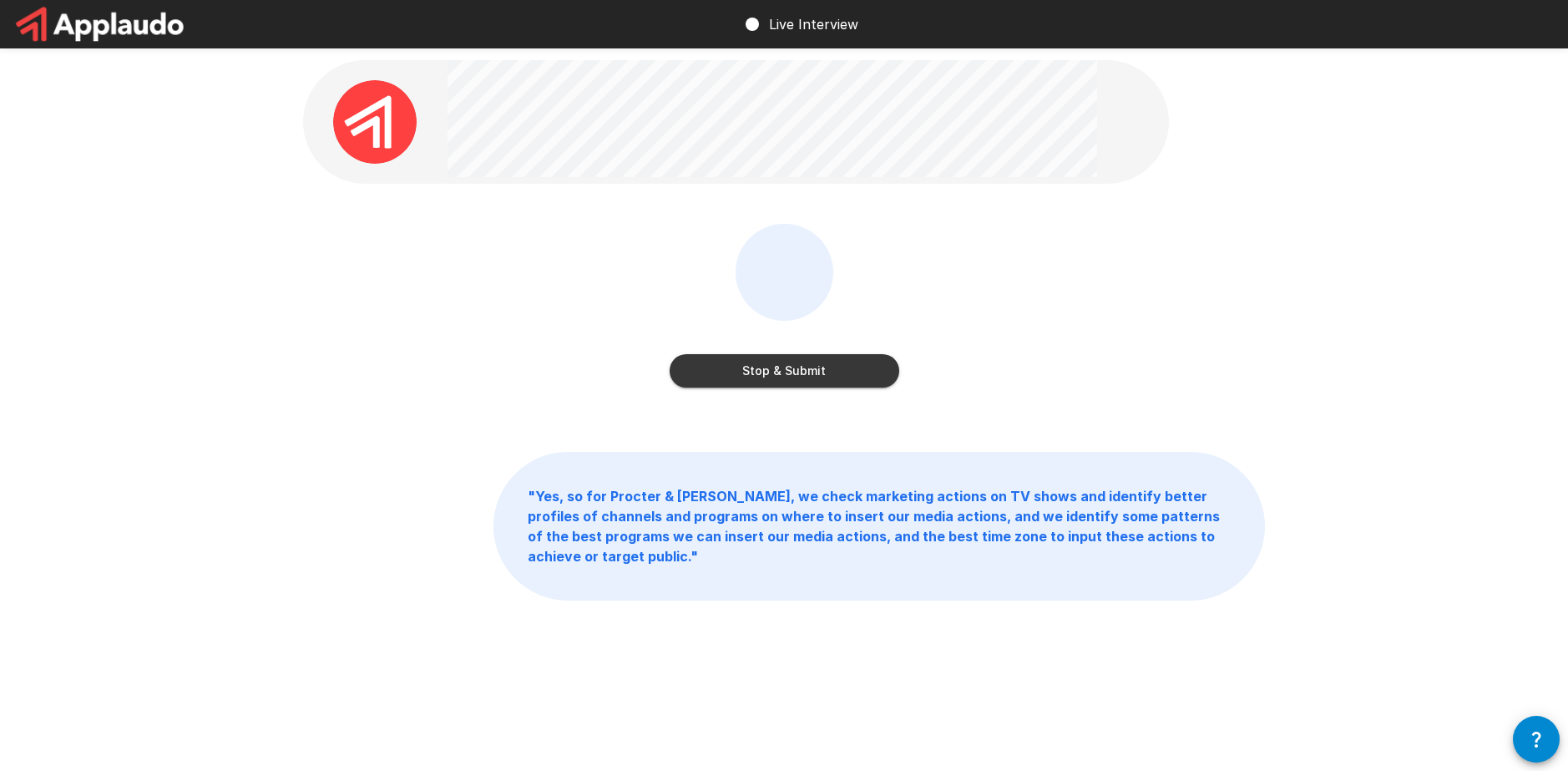
click at [863, 376] on button "Stop & Submit" at bounding box center [784, 371] width 230 height 34
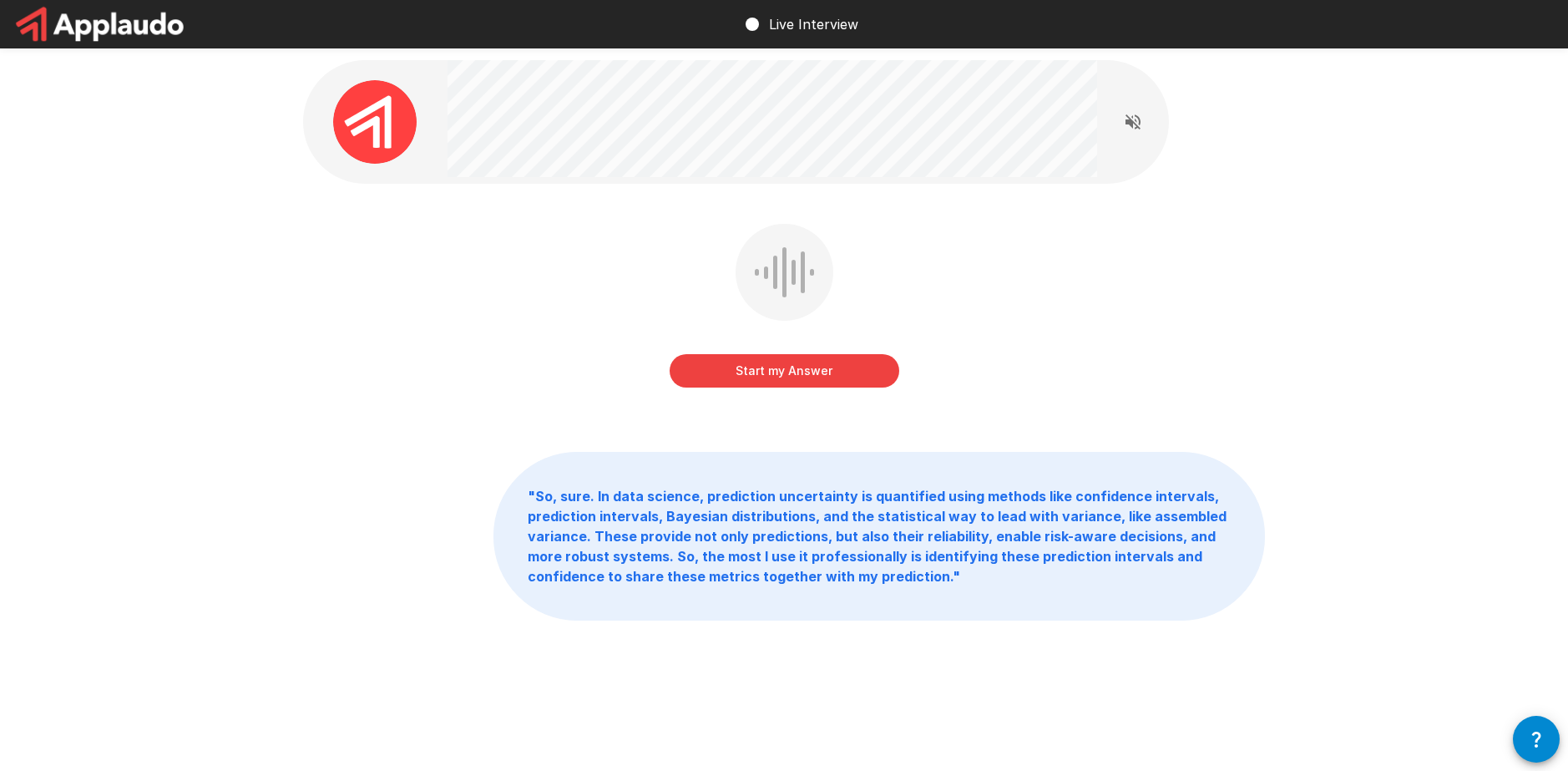
click at [773, 381] on button "Start my Answer" at bounding box center [784, 371] width 230 height 34
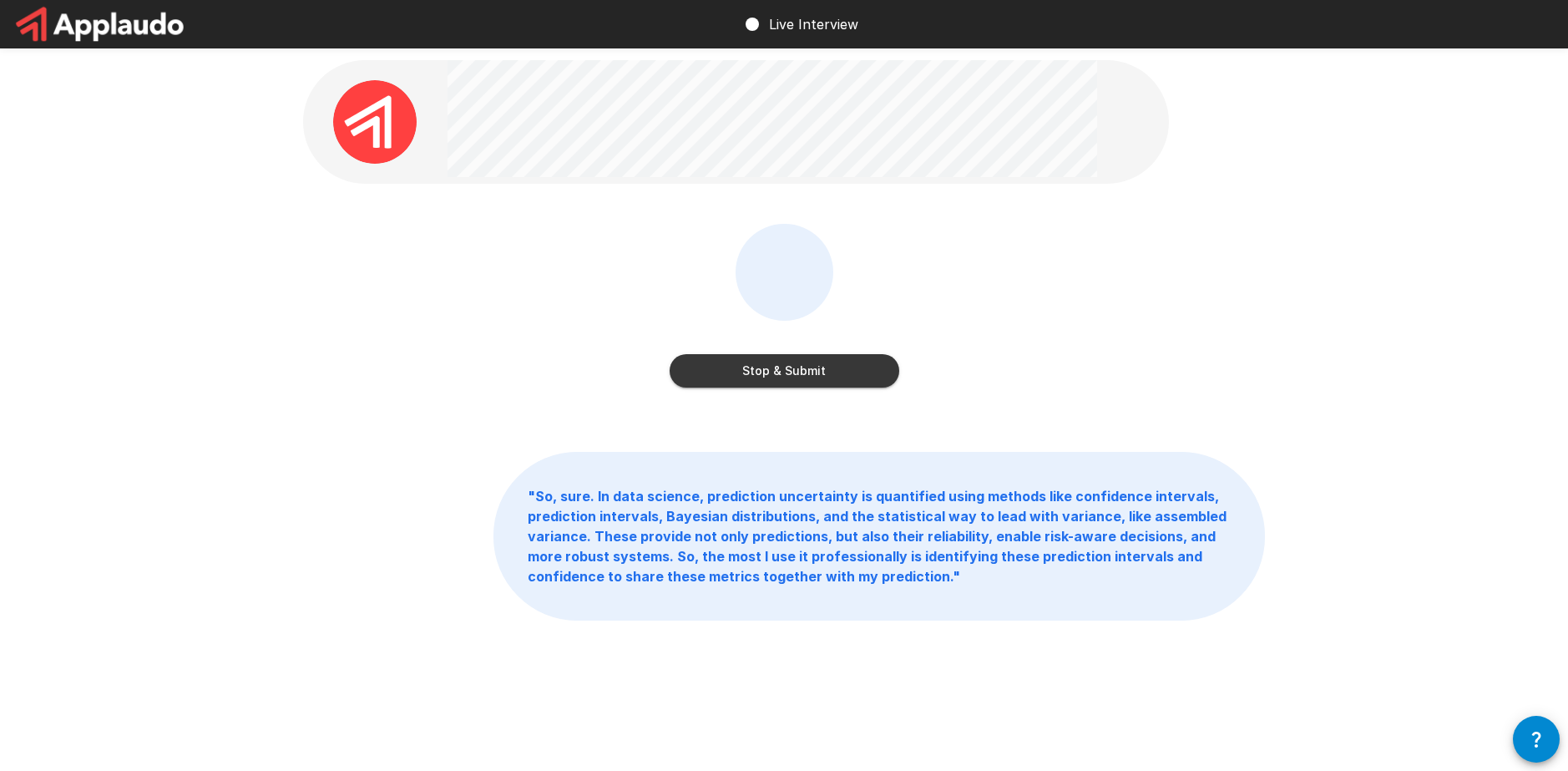
click at [825, 357] on button "Stop & Submit" at bounding box center [784, 371] width 230 height 34
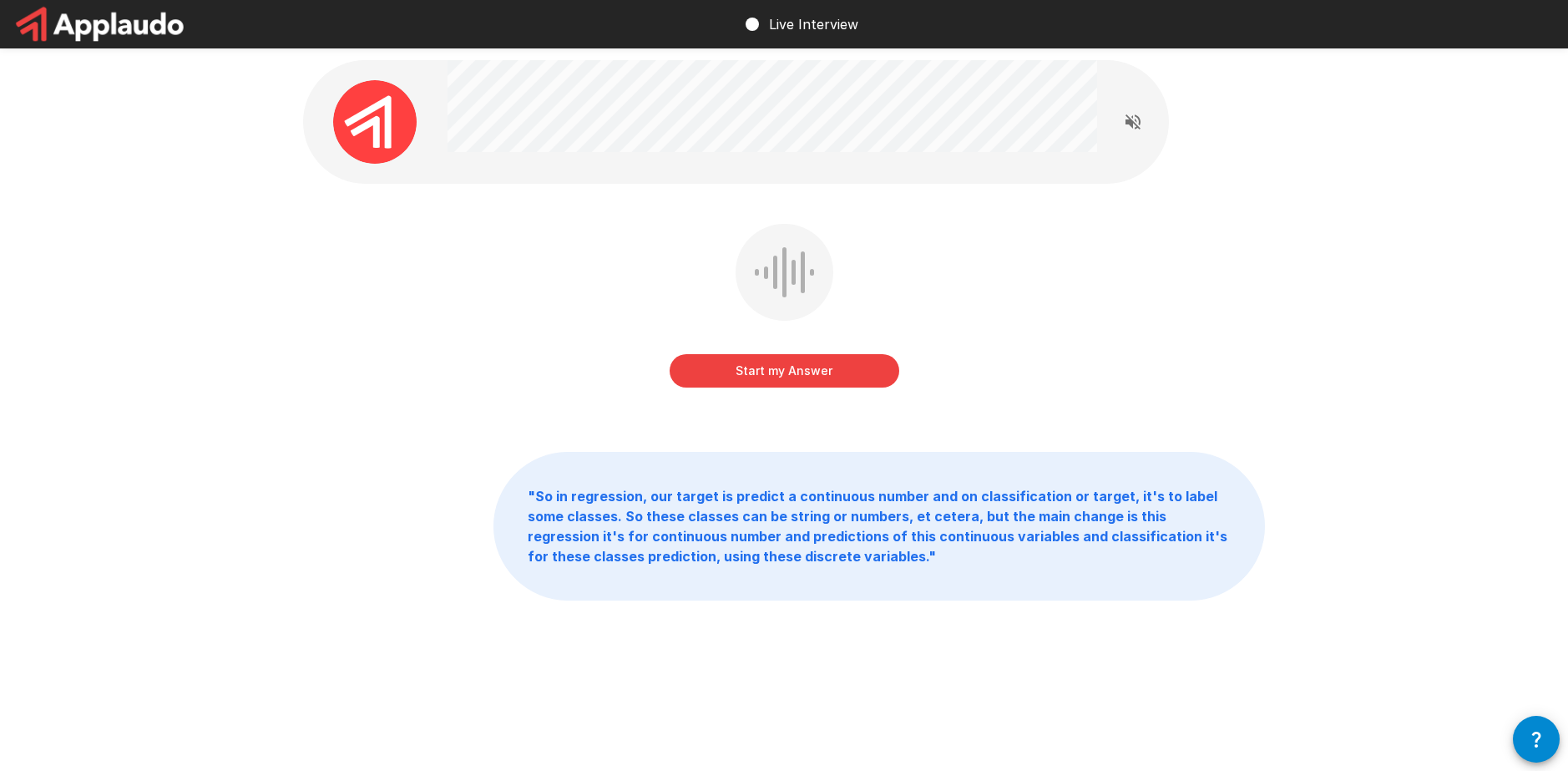
click at [808, 367] on button "Start my Answer" at bounding box center [784, 371] width 230 height 34
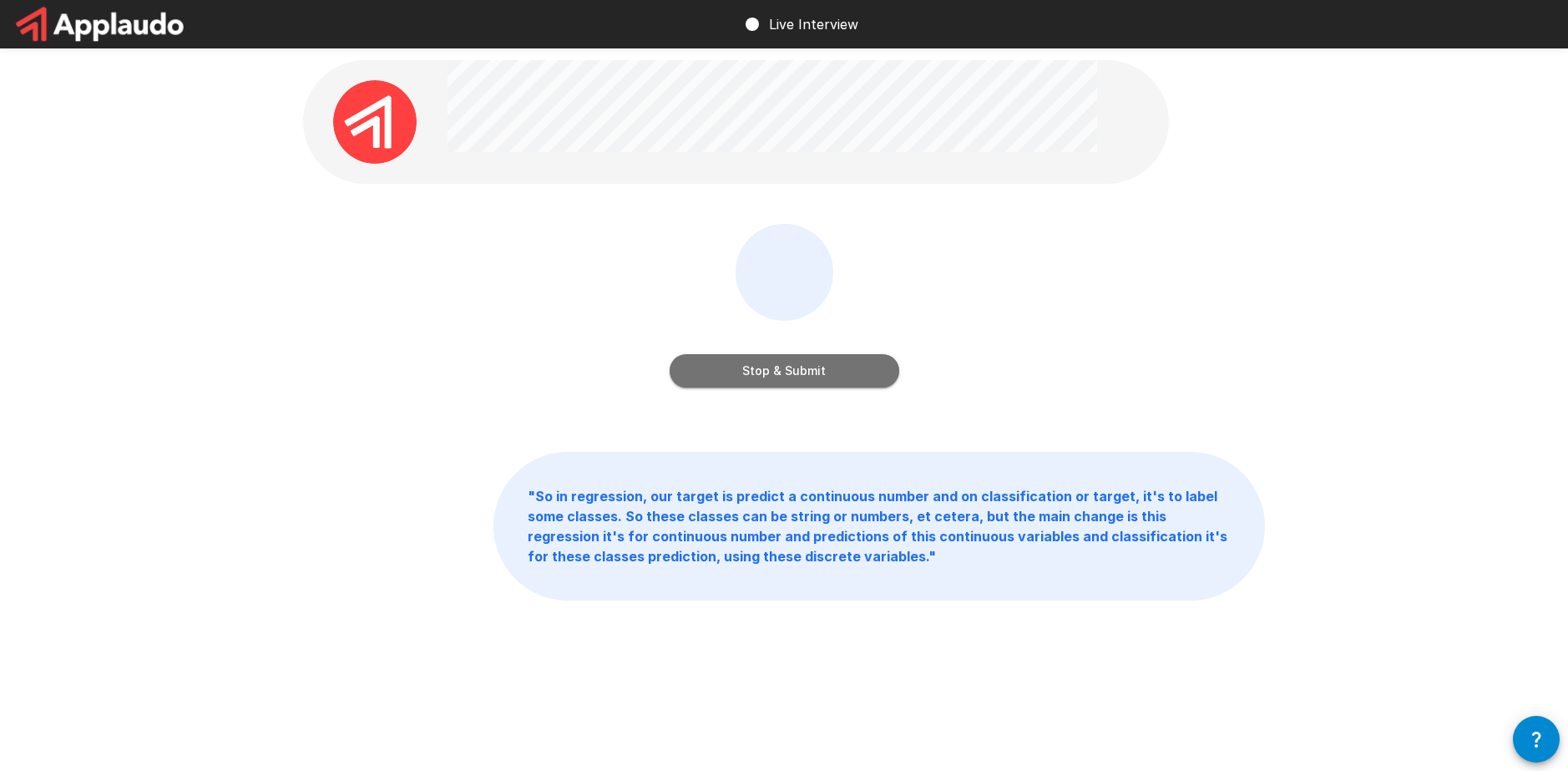
click at [851, 372] on button "Stop & Submit" at bounding box center [784, 371] width 230 height 34
click at [851, 372] on div "Stop & Submit" at bounding box center [784, 318] width 962 height 187
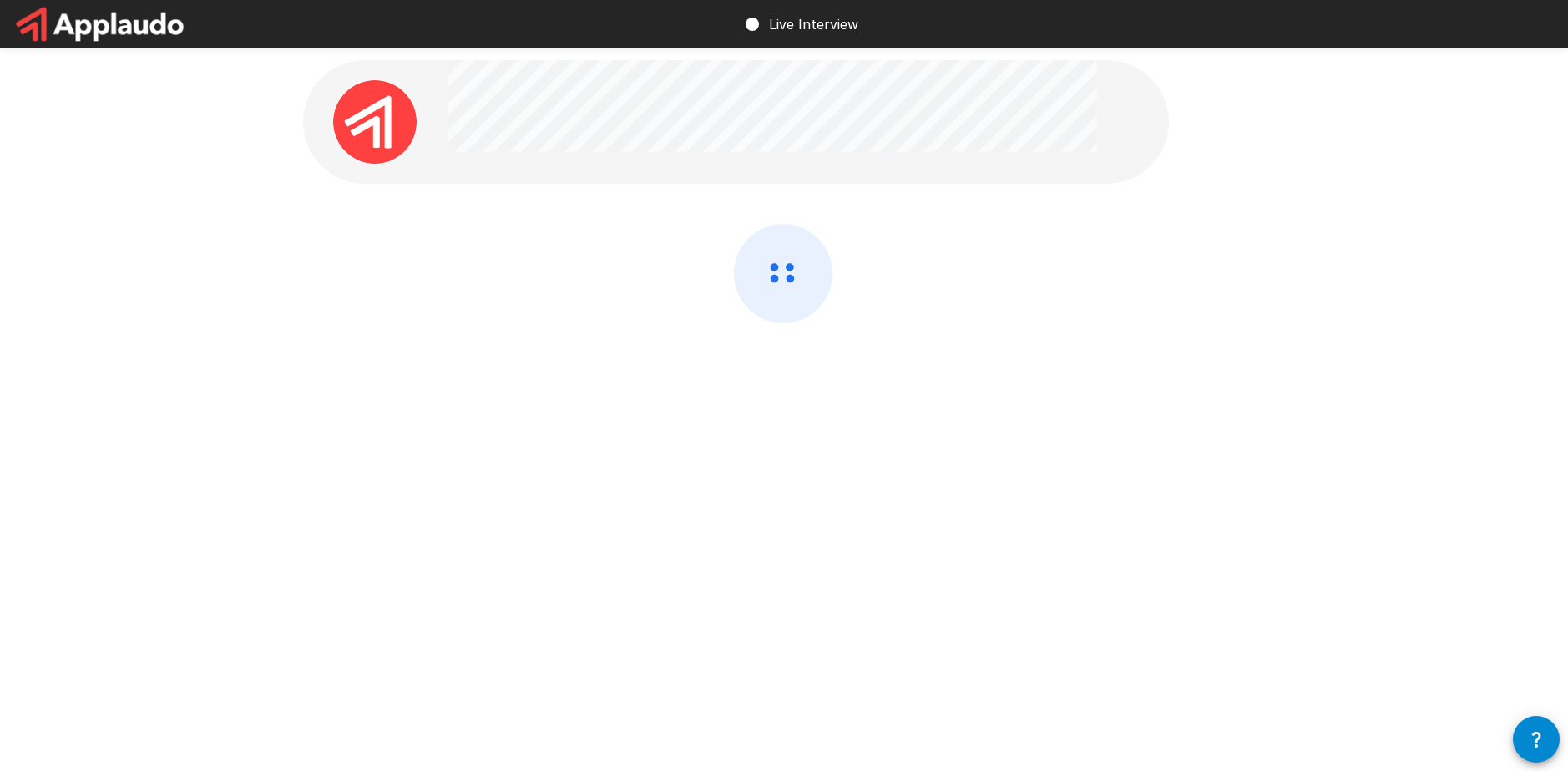
click at [854, 367] on div at bounding box center [784, 318] width 962 height 187
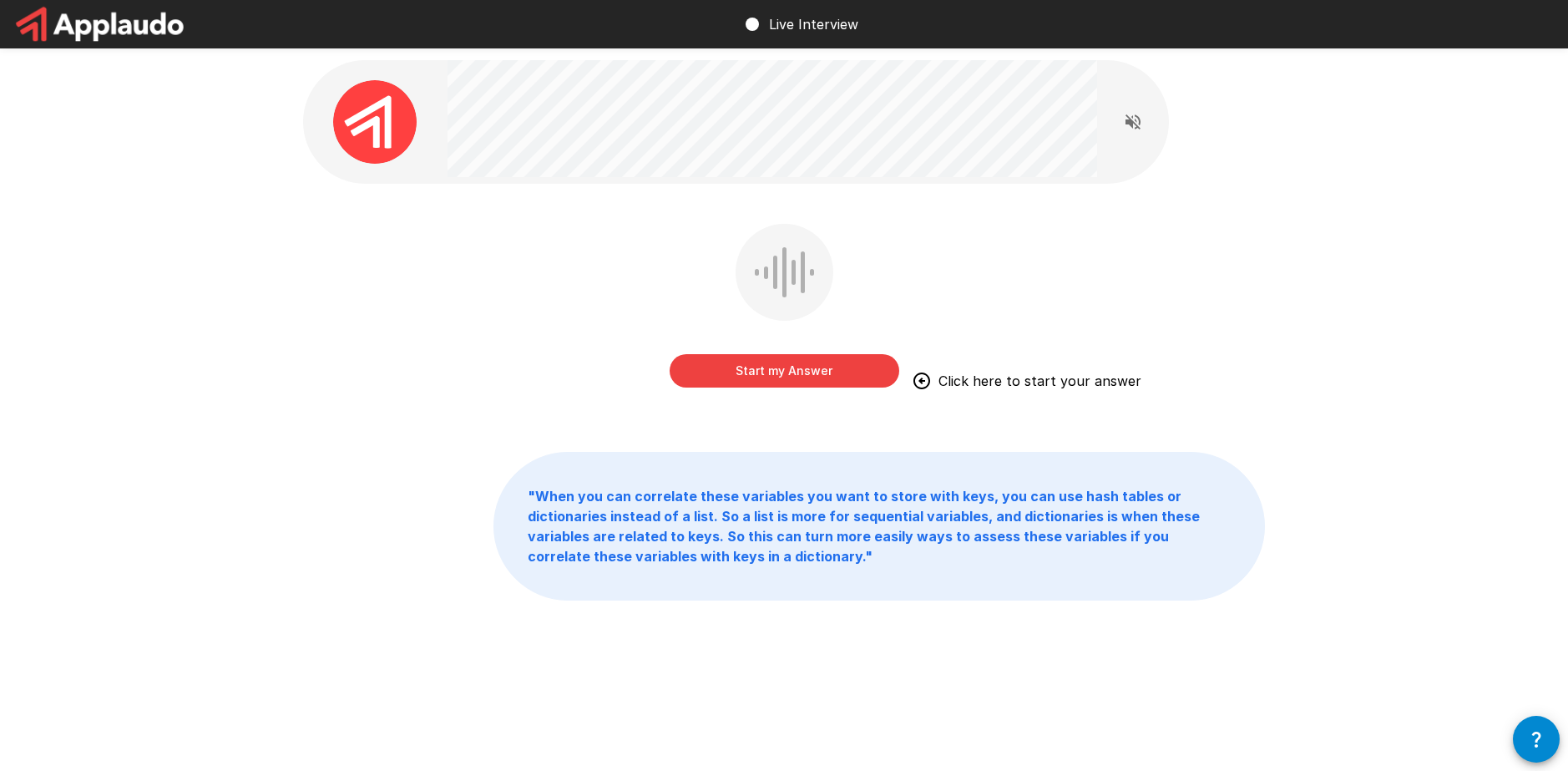
click at [824, 359] on button "Start my Answer" at bounding box center [784, 371] width 230 height 34
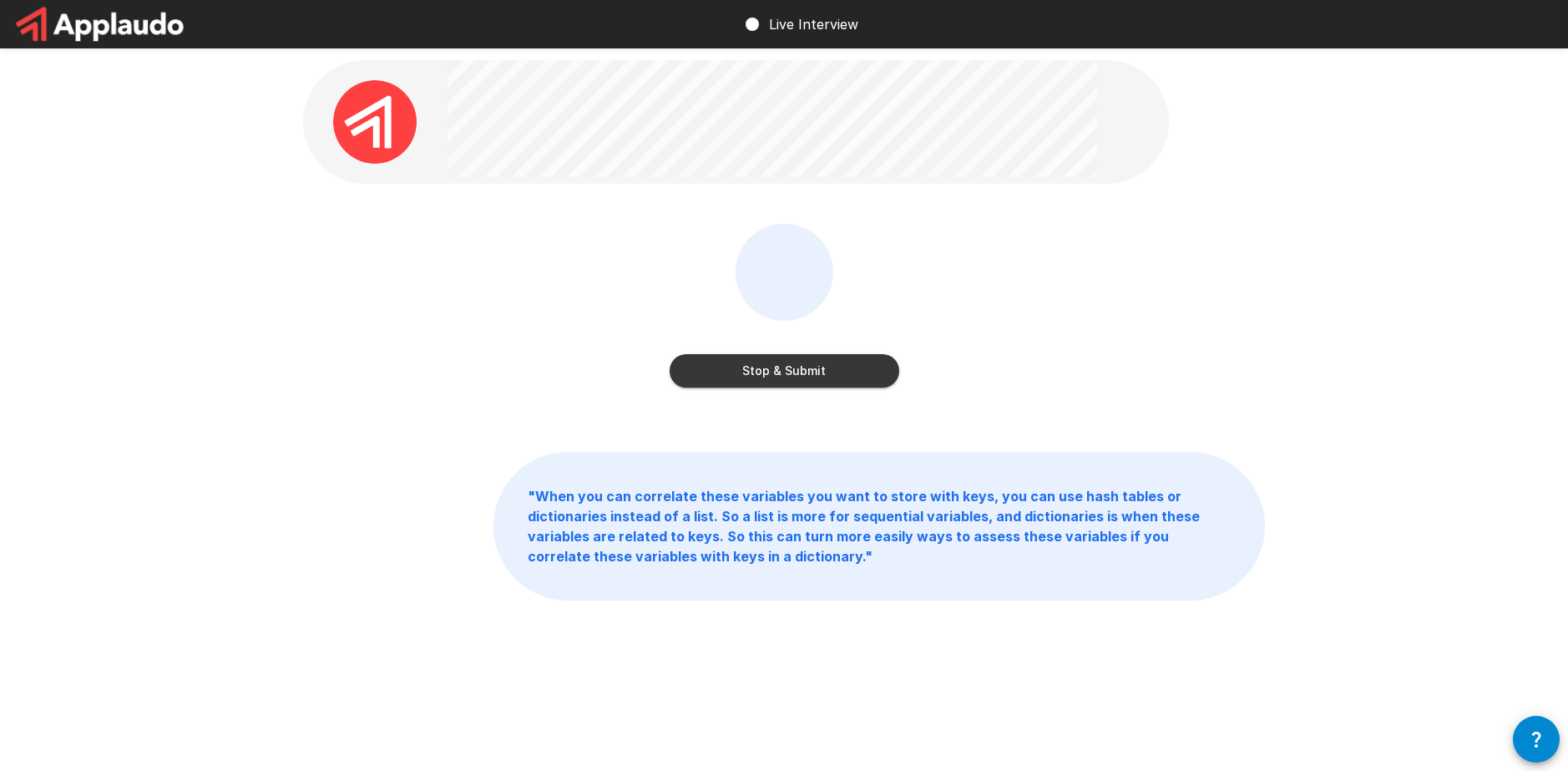
click at [820, 377] on button "Stop & Submit" at bounding box center [784, 371] width 230 height 34
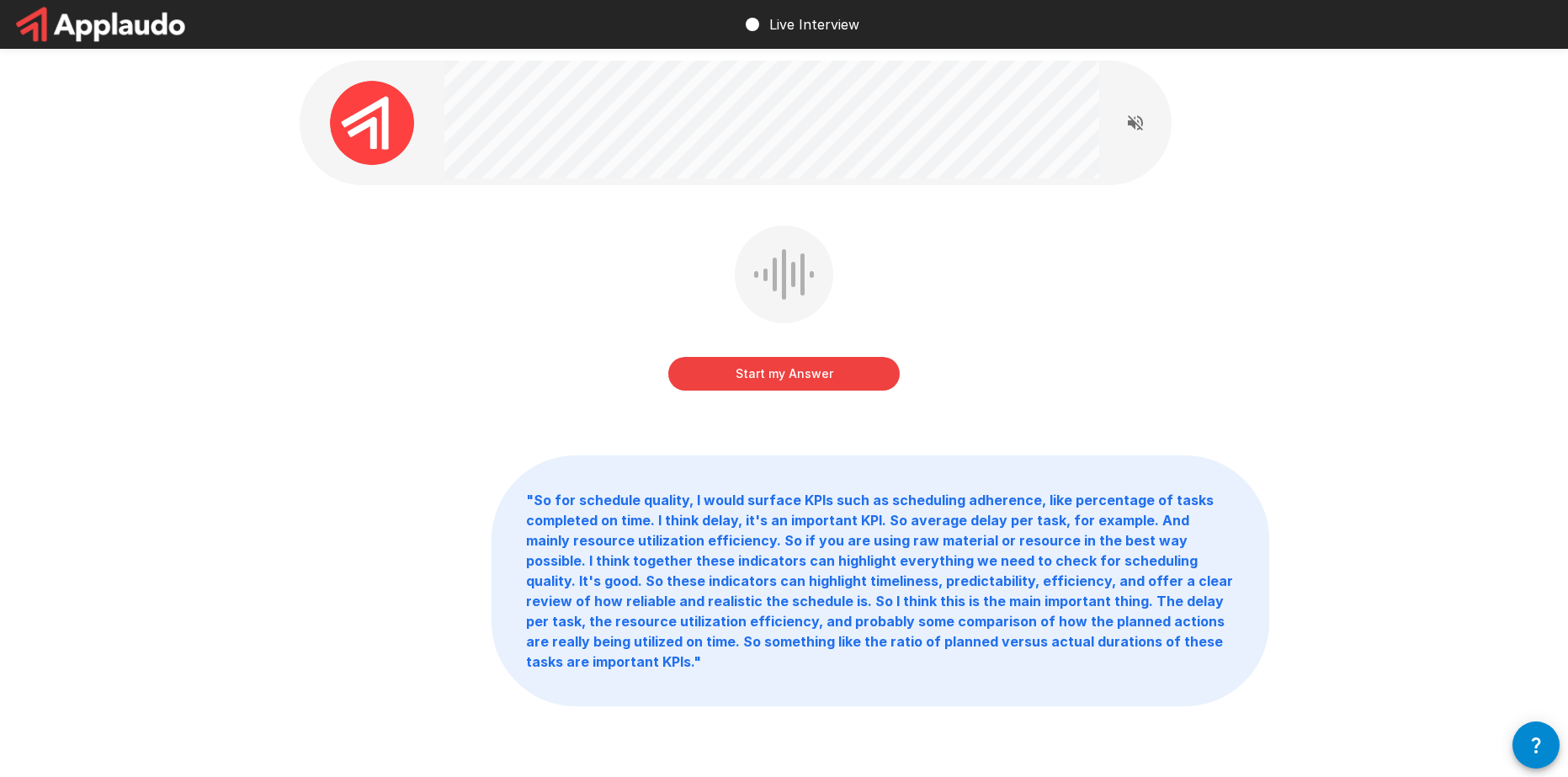
click at [827, 380] on button "Start my Answer" at bounding box center [784, 374] width 232 height 34
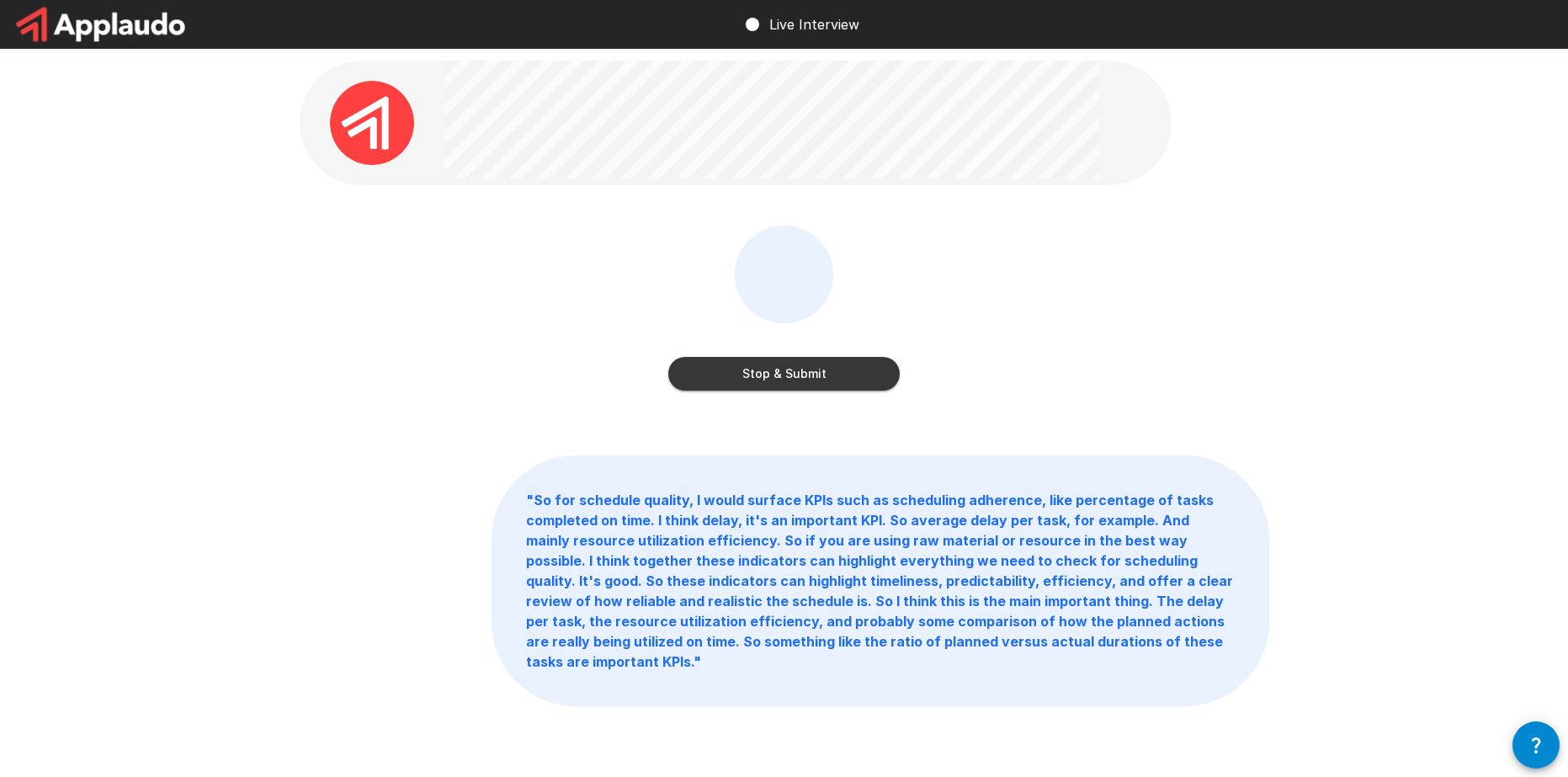
click at [797, 372] on button "Stop & Submit" at bounding box center [784, 374] width 232 height 34
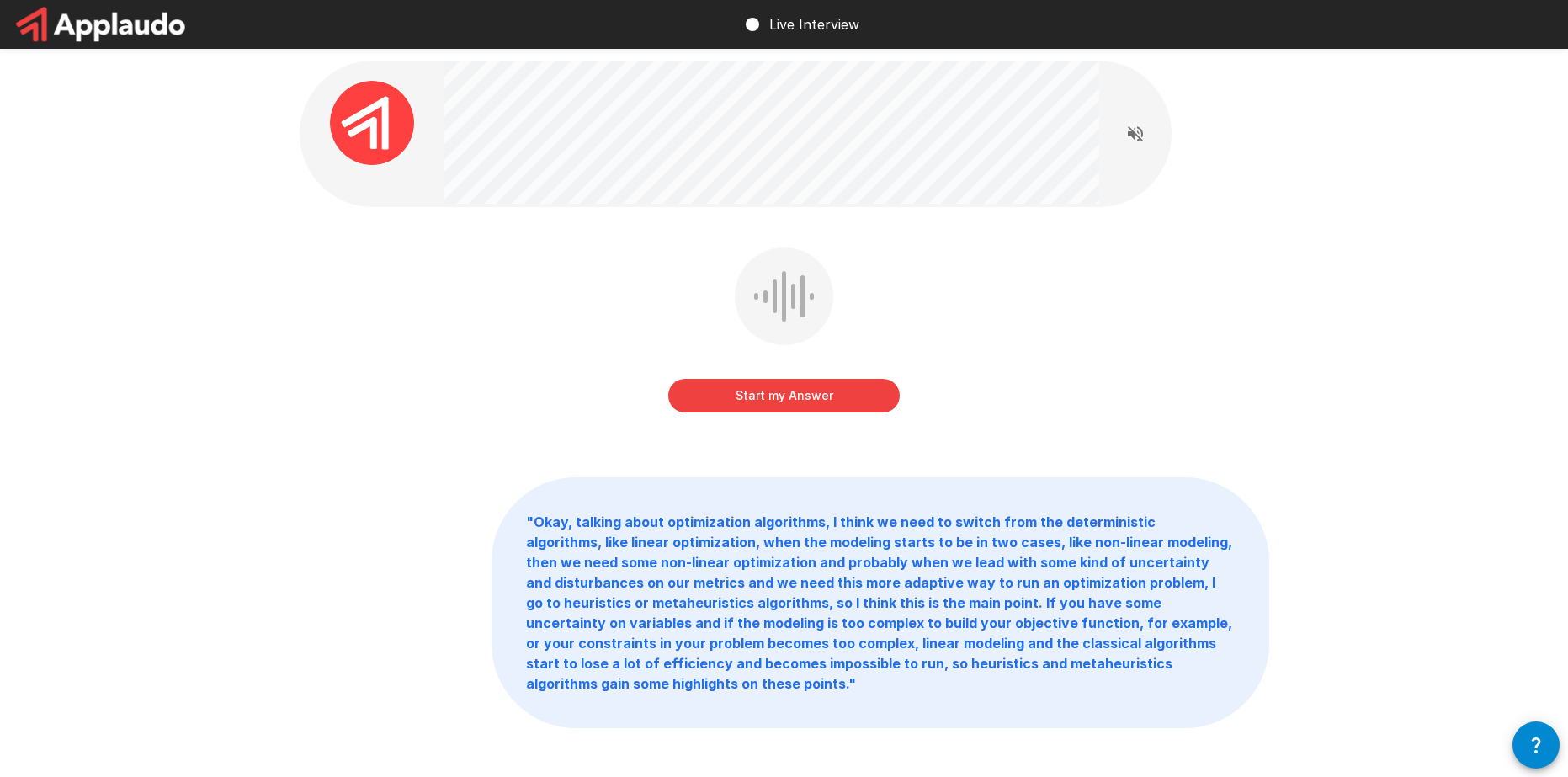
click at [872, 392] on button "Start my Answer" at bounding box center [784, 396] width 232 height 34
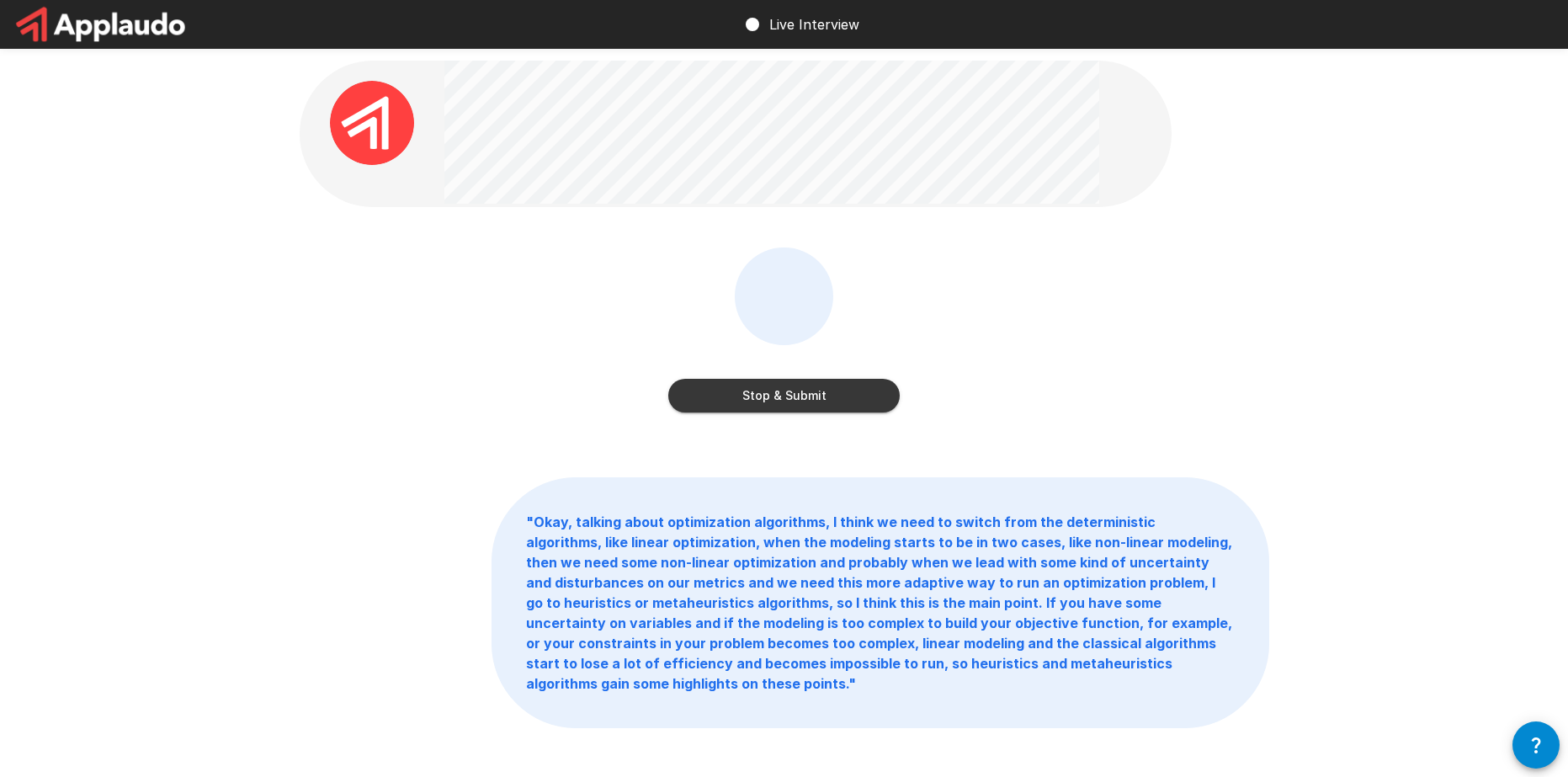
click at [817, 386] on button "Stop & Submit" at bounding box center [784, 396] width 232 height 34
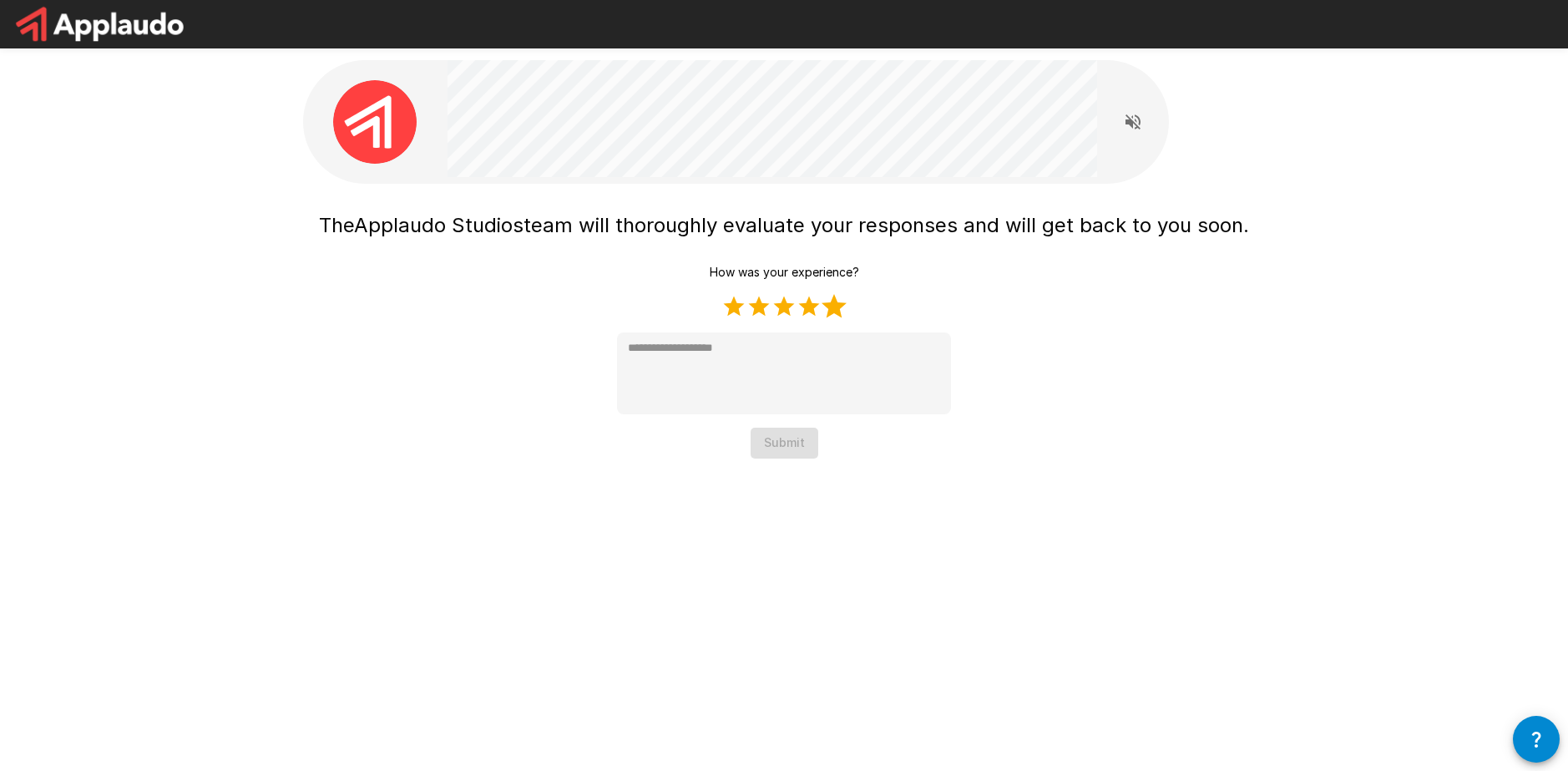
click at [832, 311] on label "5 Stars" at bounding box center [834, 307] width 25 height 25
type textarea "*"
click at [790, 447] on button "Submit" at bounding box center [784, 443] width 68 height 31
